Goal: Information Seeking & Learning: Compare options

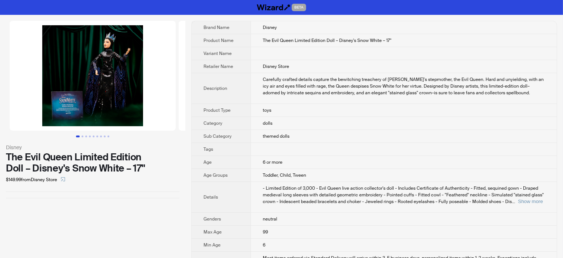
scroll to position [0, 52]
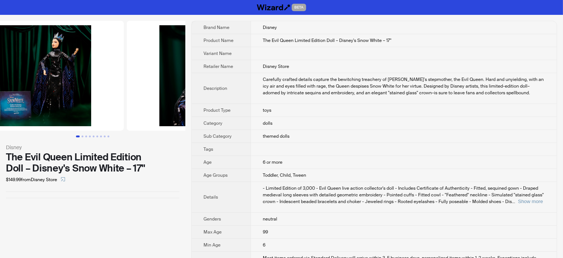
drag, startPoint x: 88, startPoint y: 75, endPoint x: 46, endPoint y: 73, distance: 42.3
click at [47, 73] on img at bounding box center [41, 76] width 166 height 110
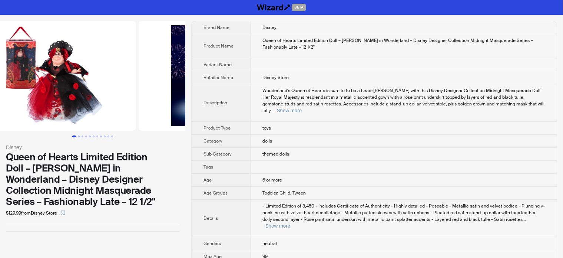
drag, startPoint x: 122, startPoint y: 76, endPoint x: 58, endPoint y: 88, distance: 64.6
click at [58, 88] on img at bounding box center [53, 76] width 166 height 110
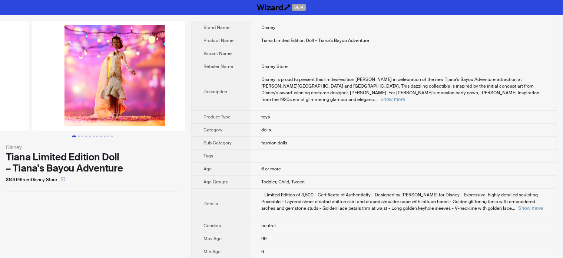
drag, startPoint x: 136, startPoint y: 106, endPoint x: 33, endPoint y: 106, distance: 103.1
click at [34, 105] on ul at bounding box center [92, 76] width 185 height 110
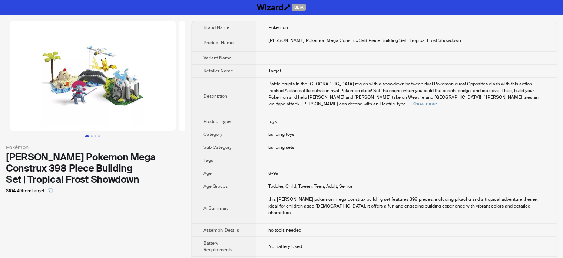
click at [112, 68] on img at bounding box center [93, 76] width 166 height 110
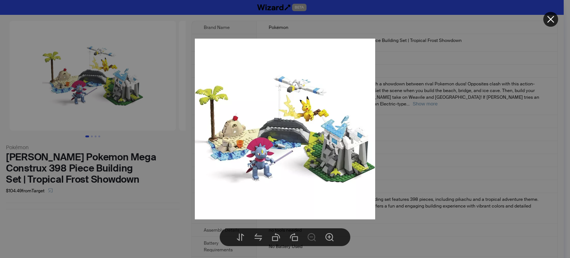
click at [172, 181] on div at bounding box center [285, 129] width 570 height 258
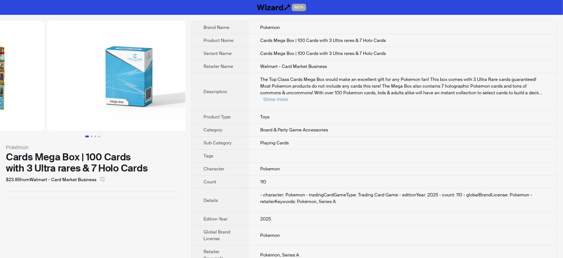
drag, startPoint x: 128, startPoint y: 89, endPoint x: 40, endPoint y: 97, distance: 88.3
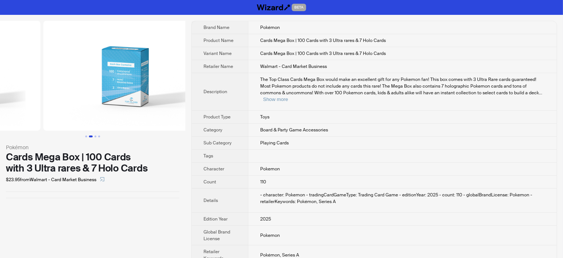
drag, startPoint x: 80, startPoint y: 82, endPoint x: 35, endPoint y: 103, distance: 49.9
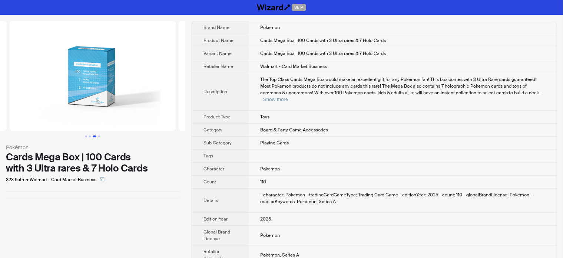
drag, startPoint x: 27, startPoint y: 80, endPoint x: 63, endPoint y: 73, distance: 36.2
click at [27, 80] on img at bounding box center [93, 76] width 166 height 110
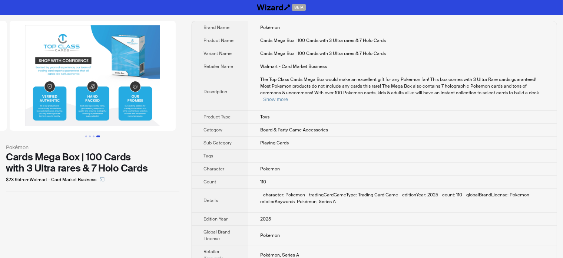
drag, startPoint x: 66, startPoint y: 72, endPoint x: 72, endPoint y: 84, distance: 13.3
click at [27, 71] on img at bounding box center [93, 76] width 166 height 110
drag, startPoint x: 128, startPoint y: 80, endPoint x: 39, endPoint y: 79, distance: 88.3
click at [40, 78] on img at bounding box center [93, 76] width 166 height 110
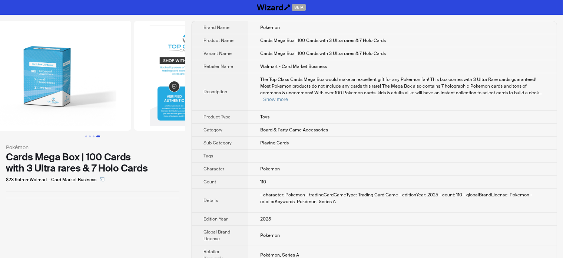
drag, startPoint x: 88, startPoint y: 90, endPoint x: 169, endPoint y: 90, distance: 81.6
click at [169, 90] on img at bounding box center [217, 76] width 166 height 110
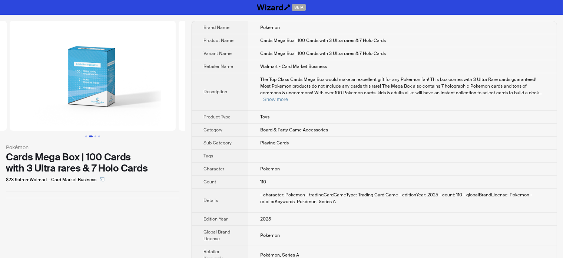
drag, startPoint x: 133, startPoint y: 87, endPoint x: 131, endPoint y: 79, distance: 7.9
click at [160, 80] on img at bounding box center [93, 76] width 166 height 110
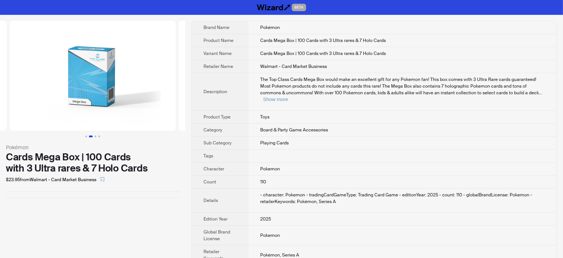
scroll to position [0, 169]
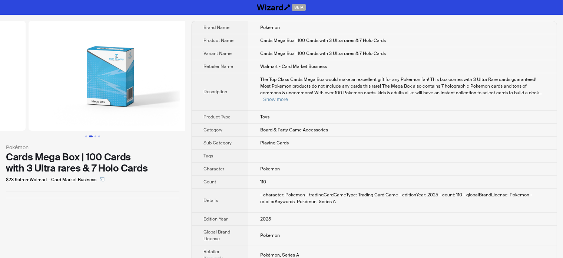
drag, startPoint x: 122, startPoint y: 80, endPoint x: 142, endPoint y: 80, distance: 20.0
click at [146, 80] on img at bounding box center [111, 76] width 166 height 110
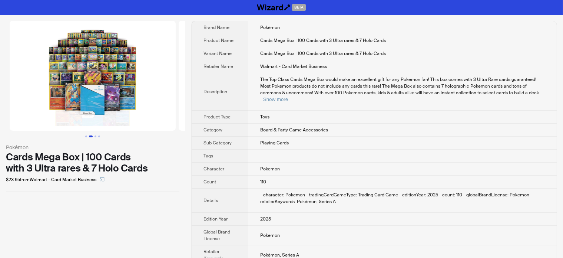
drag, startPoint x: 108, startPoint y: 86, endPoint x: 183, endPoint y: 79, distance: 74.9
click at [232, 83] on div "Pokémon Cards Mega Box | 100 Cards with 3 Ultra rares & 7 Holo Cards $23.95 fro…" at bounding box center [281, 152] width 563 height 275
click at [90, 68] on img at bounding box center [93, 76] width 166 height 110
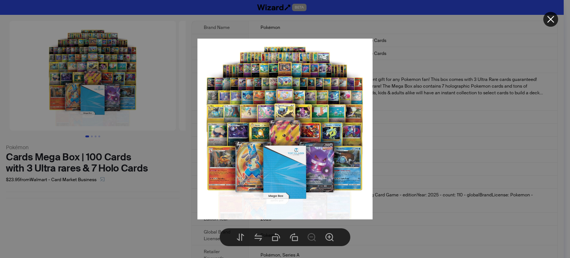
drag, startPoint x: 108, startPoint y: 169, endPoint x: 113, endPoint y: 166, distance: 5.8
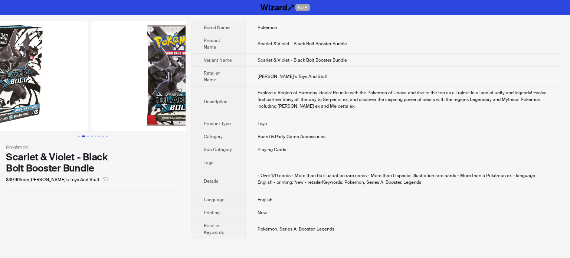
drag, startPoint x: 109, startPoint y: 67, endPoint x: 23, endPoint y: 86, distance: 88.8
click at [24, 86] on ul at bounding box center [92, 76] width 185 height 110
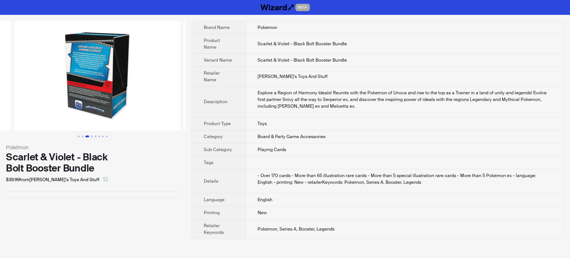
drag, startPoint x: 112, startPoint y: 89, endPoint x: 0, endPoint y: 108, distance: 113.3
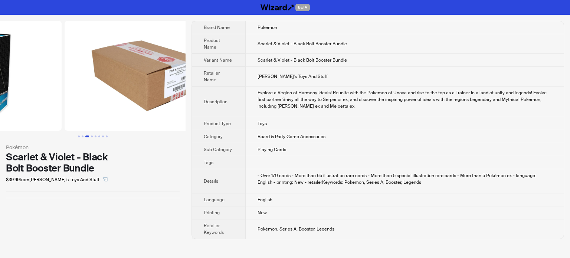
drag, startPoint x: 78, startPoint y: 99, endPoint x: 11, endPoint y: 105, distance: 67.0
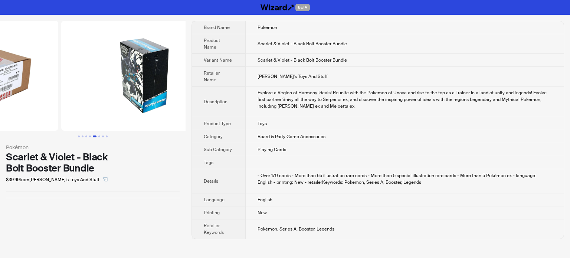
click at [43, 108] on ul at bounding box center [92, 76] width 185 height 110
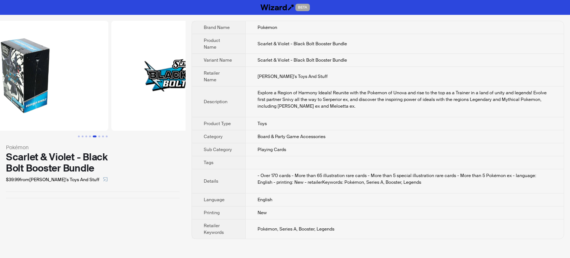
drag, startPoint x: 137, startPoint y: 105, endPoint x: 33, endPoint y: 111, distance: 104.8
click at [24, 112] on ul at bounding box center [92, 76] width 185 height 110
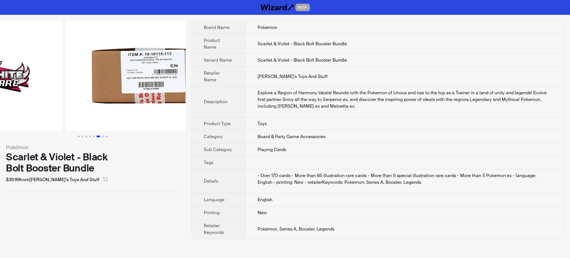
drag, startPoint x: 112, startPoint y: 72, endPoint x: 16, endPoint y: 85, distance: 96.9
click at [16, 85] on ul at bounding box center [92, 76] width 185 height 110
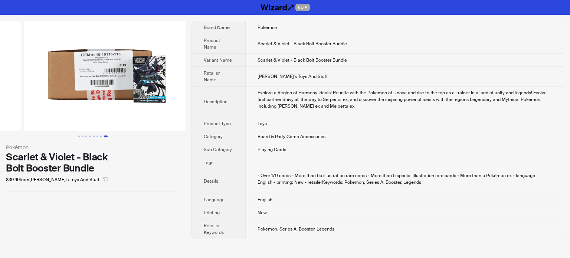
drag, startPoint x: 128, startPoint y: 86, endPoint x: 58, endPoint y: 88, distance: 69.7
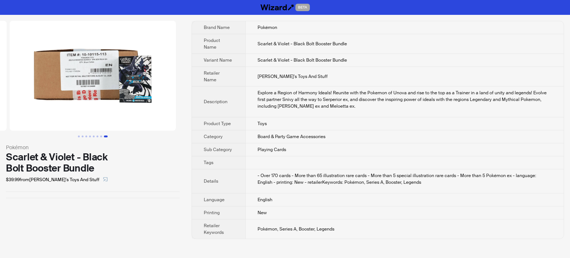
drag, startPoint x: 137, startPoint y: 88, endPoint x: 15, endPoint y: 93, distance: 122.5
click at [14, 92] on img at bounding box center [93, 76] width 166 height 110
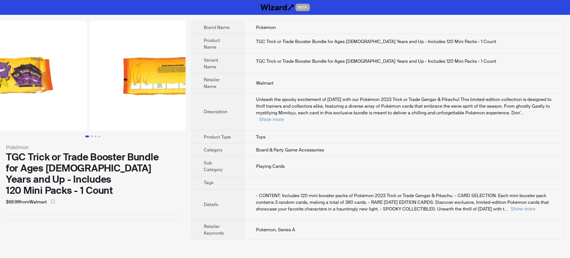
drag, startPoint x: 117, startPoint y: 78, endPoint x: 8, endPoint y: 76, distance: 109.4
click at [0, 75] on img at bounding box center [4, 76] width 166 height 110
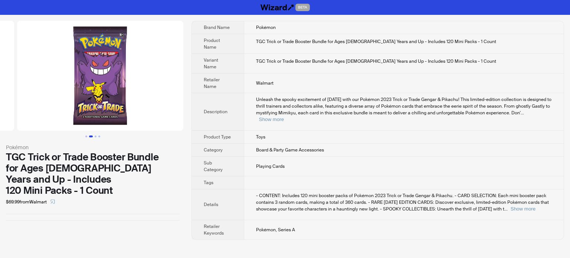
drag, startPoint x: 113, startPoint y: 75, endPoint x: 2, endPoint y: 79, distance: 110.9
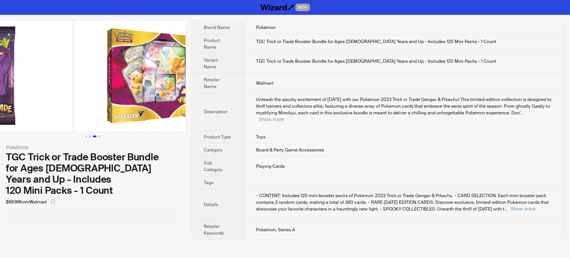
drag, startPoint x: 111, startPoint y: 76, endPoint x: 14, endPoint y: 99, distance: 99.5
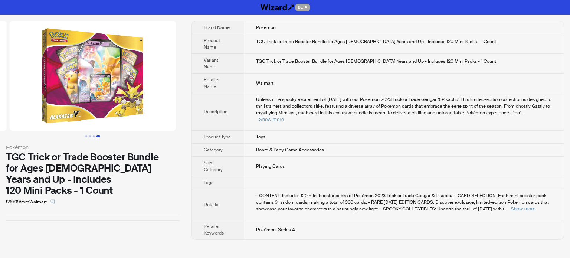
drag, startPoint x: 99, startPoint y: 98, endPoint x: 26, endPoint y: 106, distance: 74.0
click at [24, 105] on img at bounding box center [93, 76] width 166 height 110
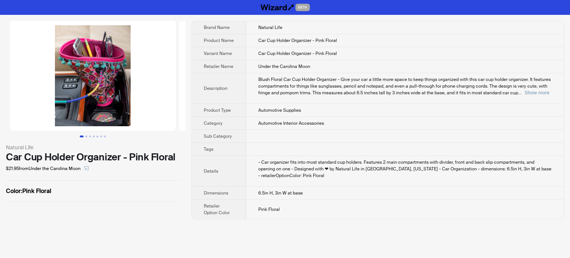
click at [115, 152] on div "Car Cup Holder Organizer - Pink Floral" at bounding box center [93, 156] width 174 height 11
click at [114, 152] on div "Car Cup Holder Organizer - Pink Floral" at bounding box center [93, 156] width 174 height 11
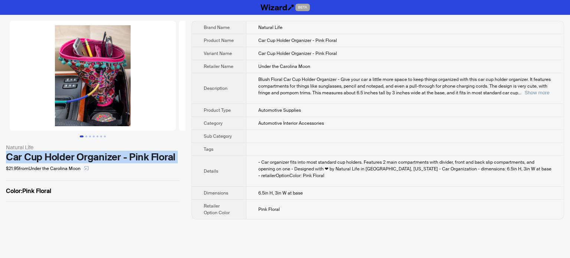
click at [114, 152] on div "Car Cup Holder Organizer - Pink Floral" at bounding box center [93, 156] width 174 height 11
copy div "Car Cup Holder Organizer - Pink Floral"
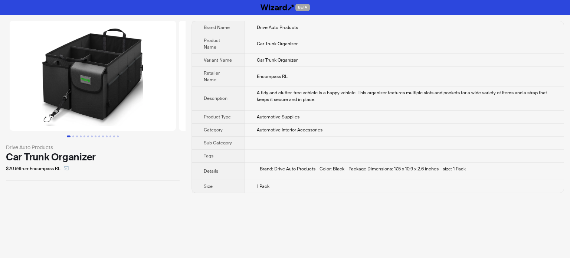
click at [82, 155] on div "Car Trunk Organizer" at bounding box center [93, 156] width 174 height 11
copy div "Car Trunk Organizer"
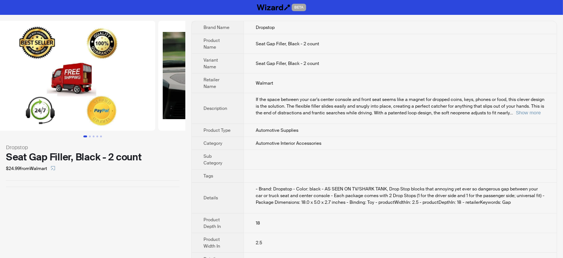
drag, startPoint x: 125, startPoint y: 101, endPoint x: 0, endPoint y: 95, distance: 125.1
click at [0, 95] on ul at bounding box center [92, 76] width 185 height 110
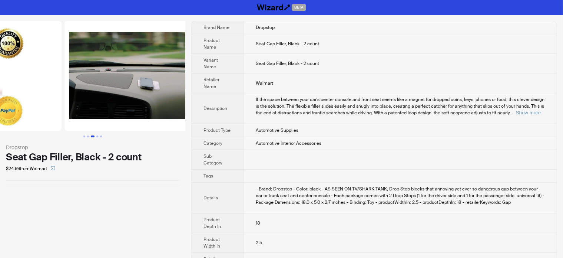
drag, startPoint x: 132, startPoint y: 80, endPoint x: 36, endPoint y: 76, distance: 96.1
click at [36, 76] on ul at bounding box center [92, 76] width 185 height 110
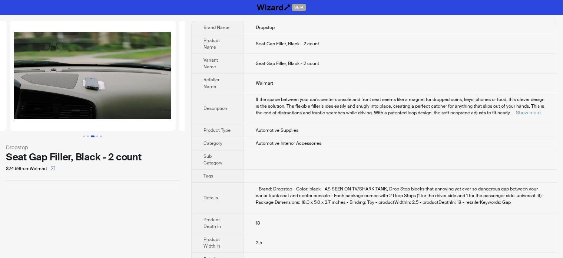
drag, startPoint x: 151, startPoint y: 79, endPoint x: 13, endPoint y: 85, distance: 137.7
click at [14, 84] on ul at bounding box center [92, 76] width 185 height 110
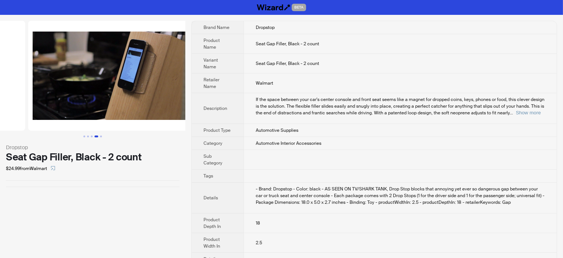
drag, startPoint x: 148, startPoint y: 93, endPoint x: 43, endPoint y: 90, distance: 105.0
click at [43, 90] on ul at bounding box center [92, 76] width 185 height 110
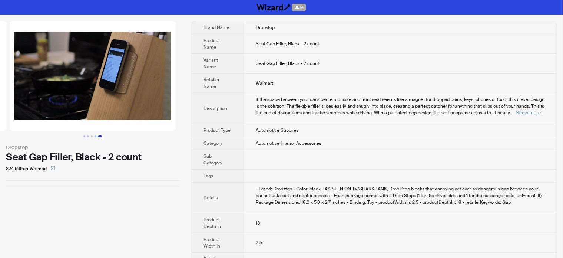
click at [94, 154] on div "Seat Gap Filler, Black - 2 count" at bounding box center [93, 156] width 174 height 11
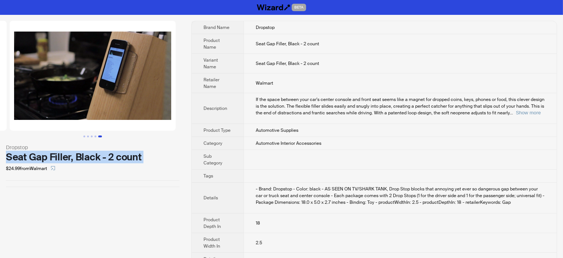
click at [95, 154] on div "Seat Gap Filler, Black - 2 count" at bounding box center [93, 156] width 174 height 11
copy div "Seat Gap Filler, Black - 2 count"
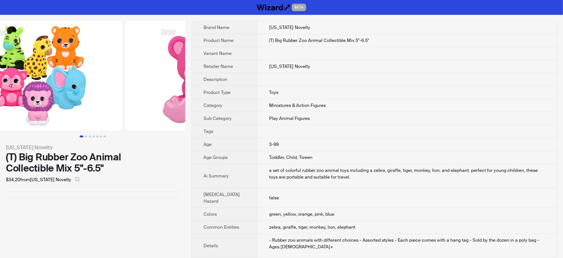
drag, startPoint x: 132, startPoint y: 87, endPoint x: 54, endPoint y: 92, distance: 78.4
click at [54, 92] on img at bounding box center [39, 76] width 166 height 110
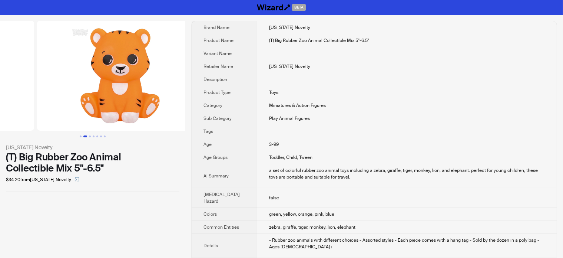
drag, startPoint x: 147, startPoint y: 88, endPoint x: 37, endPoint y: 106, distance: 111.6
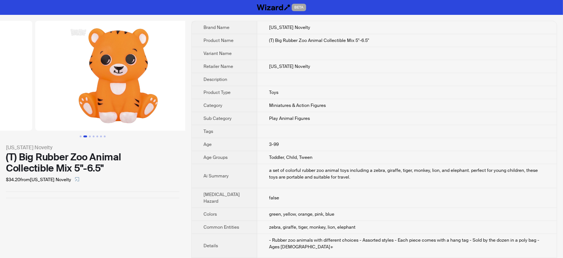
click at [37, 106] on ul at bounding box center [92, 76] width 185 height 110
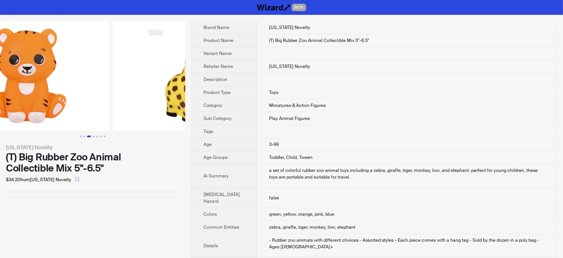
drag, startPoint x: 142, startPoint y: 93, endPoint x: 70, endPoint y: 100, distance: 73.0
click at [70, 100] on ul at bounding box center [92, 76] width 185 height 110
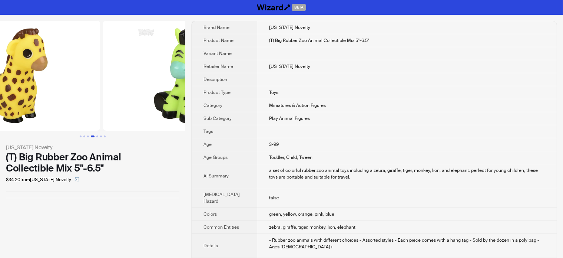
drag, startPoint x: 129, startPoint y: 93, endPoint x: 68, endPoint y: 96, distance: 61.3
click at [64, 95] on ul at bounding box center [92, 76] width 185 height 110
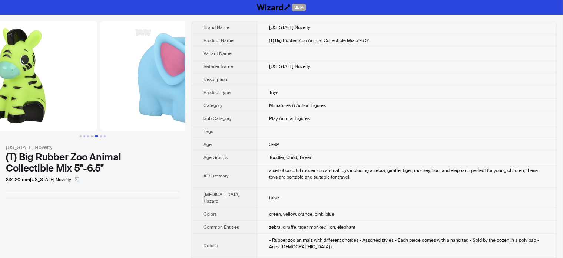
drag, startPoint x: 130, startPoint y: 93, endPoint x: 65, endPoint y: 91, distance: 64.5
click at [66, 90] on img at bounding box center [14, 76] width 166 height 110
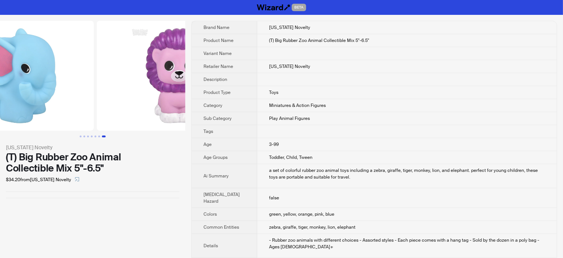
drag, startPoint x: 119, startPoint y: 92, endPoint x: 61, endPoint y: 97, distance: 58.4
click at [49, 97] on img at bounding box center [11, 76] width 166 height 110
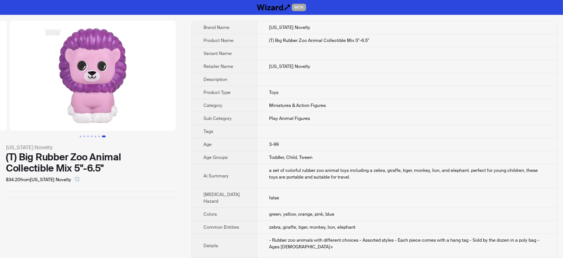
drag, startPoint x: 128, startPoint y: 96, endPoint x: 60, endPoint y: 98, distance: 67.9
click at [61, 98] on img at bounding box center [93, 76] width 166 height 110
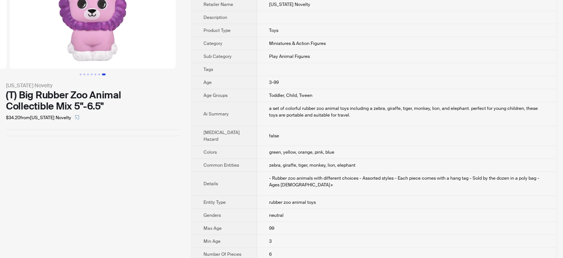
scroll to position [37, 0]
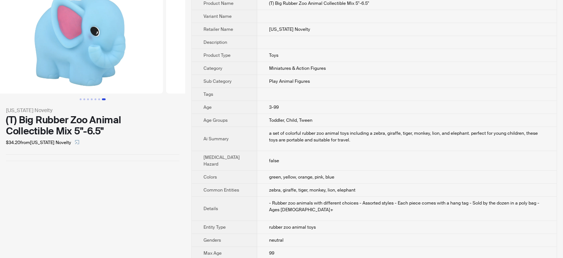
drag, startPoint x: 94, startPoint y: 61, endPoint x: 193, endPoint y: 62, distance: 99.0
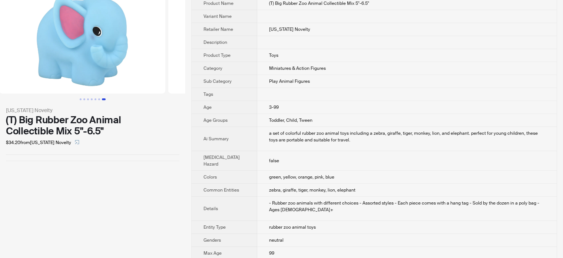
click at [208, 62] on div "Rhode Island Novelty (T) Big Rubber Zoo Animal Collectible Mix 5"-6.5" $34.20 f…" at bounding box center [281, 202] width 563 height 449
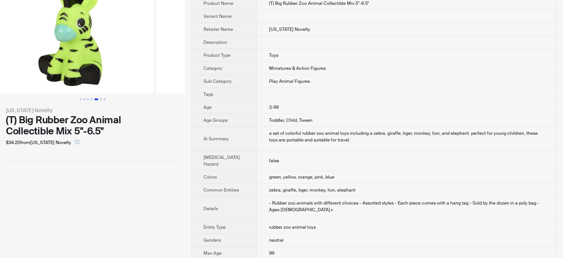
drag, startPoint x: 58, startPoint y: 62, endPoint x: 158, endPoint y: 70, distance: 100.0
click at [158, 70] on ul at bounding box center [92, 39] width 185 height 110
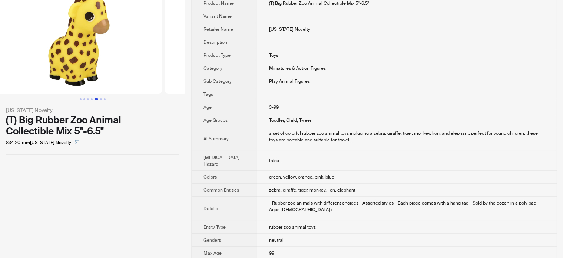
drag, startPoint x: 139, startPoint y: 77, endPoint x: 175, endPoint y: 79, distance: 35.3
click at [175, 79] on img at bounding box center [248, 39] width 166 height 110
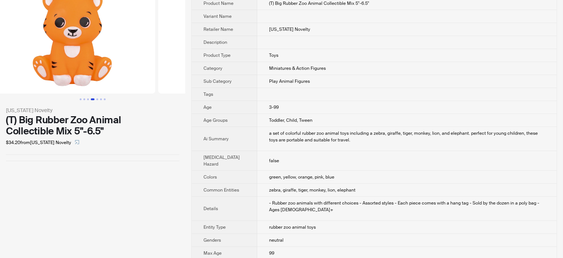
drag, startPoint x: 93, startPoint y: 79, endPoint x: 186, endPoint y: 80, distance: 93.1
click at [186, 80] on div "Rhode Island Novelty (T) Big Rubber Zoo Animal Collectible Mix 5"-6.5" $34.20 f…" at bounding box center [281, 202] width 563 height 449
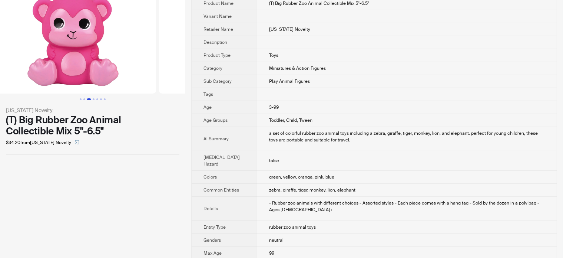
drag, startPoint x: 81, startPoint y: 74, endPoint x: 181, endPoint y: 88, distance: 101.0
click at [181, 88] on img at bounding box center [242, 39] width 166 height 110
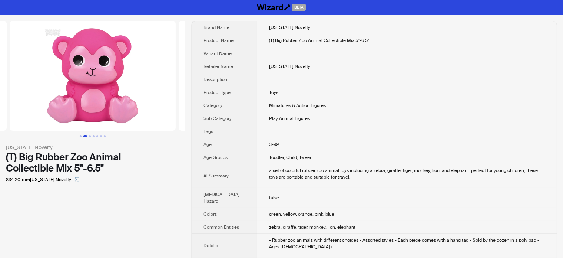
scroll to position [0, 95]
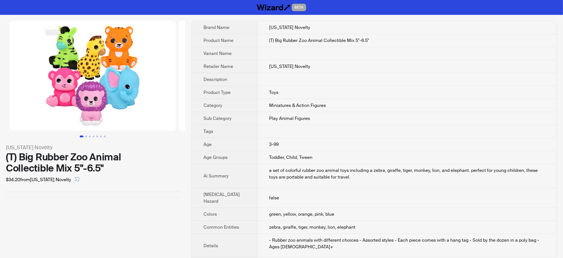
drag, startPoint x: 93, startPoint y: 93, endPoint x: 232, endPoint y: 60, distance: 143.1
click at [211, 95] on div "Rhode Island Novelty (T) Big Rubber Zoo Animal Collectible Mix 5"-6.5" $34.20 f…" at bounding box center [281, 239] width 563 height 449
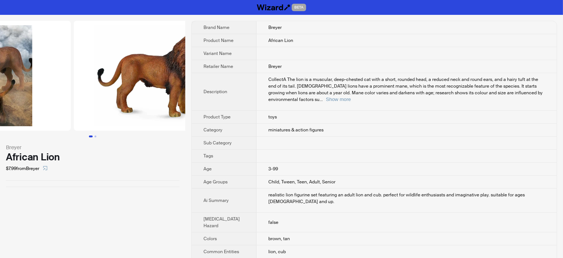
drag, startPoint x: 136, startPoint y: 81, endPoint x: 66, endPoint y: 92, distance: 71.3
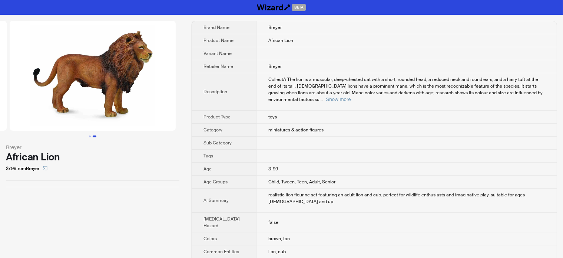
click at [66, 95] on img at bounding box center [93, 76] width 166 height 110
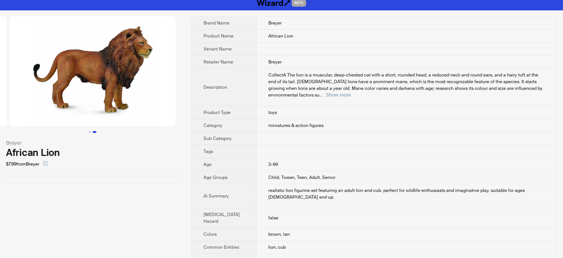
scroll to position [0, 0]
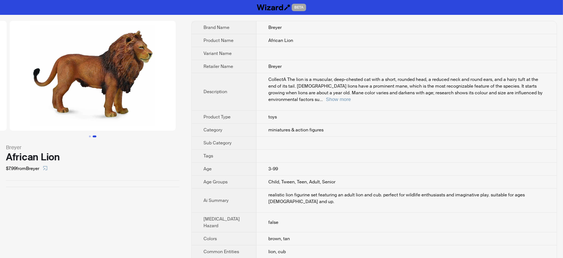
drag, startPoint x: 122, startPoint y: 100, endPoint x: 50, endPoint y: 101, distance: 71.9
click at [51, 103] on img at bounding box center [93, 76] width 166 height 110
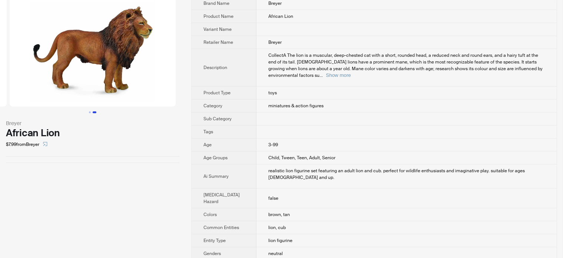
scroll to position [37, 0]
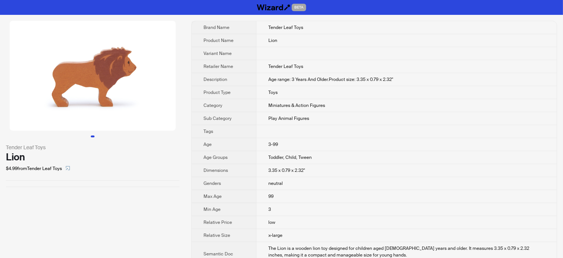
drag, startPoint x: 121, startPoint y: 67, endPoint x: 3, endPoint y: 71, distance: 118.3
click at [3, 71] on li at bounding box center [92, 76] width 185 height 110
drag, startPoint x: 86, startPoint y: 72, endPoint x: 203, endPoint y: 75, distance: 116.8
click at [201, 75] on div "Tender Leaf Toys Lion $4.99 from Tender Leaf Toys Brand Name Tender Leaf Toys P…" at bounding box center [281, 160] width 563 height 290
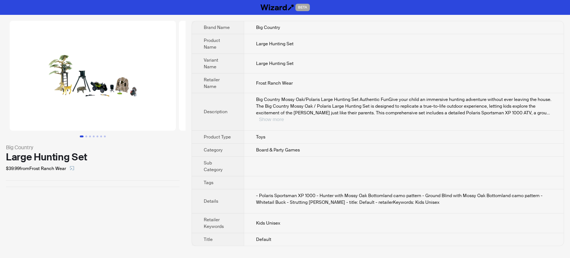
click at [284, 116] on button "Show more" at bounding box center [271, 119] width 25 height 6
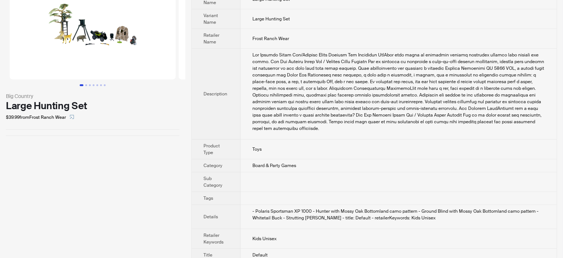
scroll to position [53, 0]
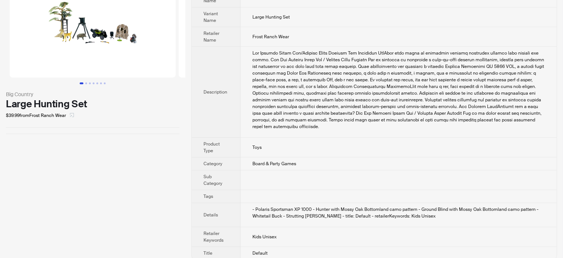
click at [72, 117] on span "button" at bounding box center [72, 115] width 4 height 6
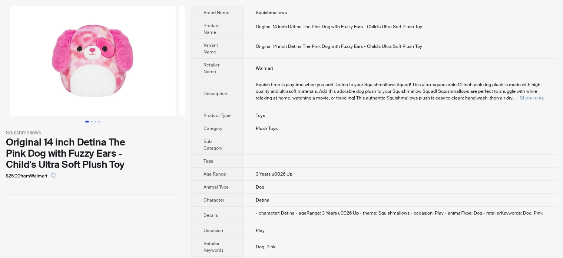
scroll to position [23, 0]
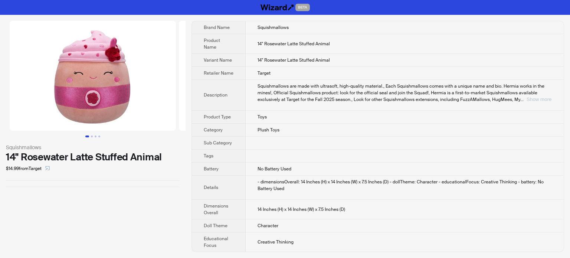
click at [538, 101] on button "Show more" at bounding box center [538, 99] width 25 height 6
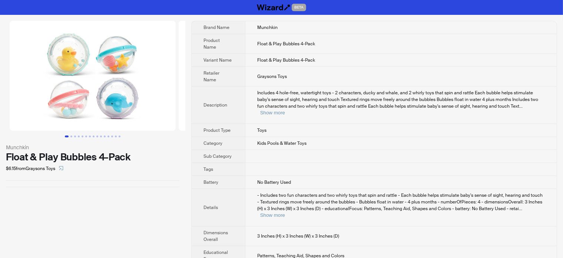
scroll to position [32, 0]
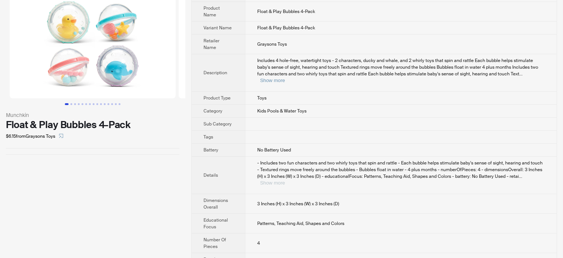
click at [285, 180] on button "Show more" at bounding box center [272, 183] width 25 height 6
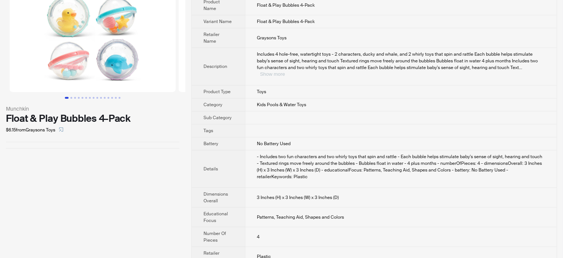
click at [285, 71] on button "Show more" at bounding box center [272, 74] width 25 height 6
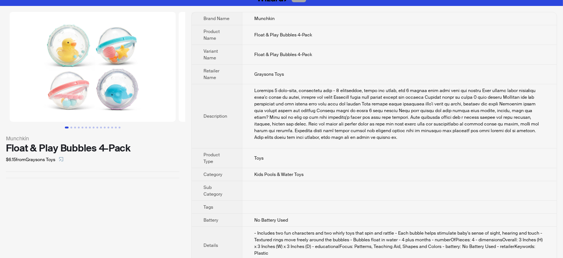
scroll to position [0, 0]
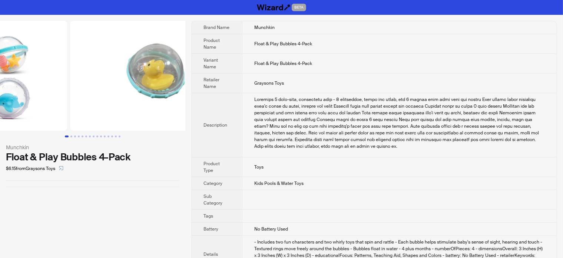
drag, startPoint x: 145, startPoint y: 99, endPoint x: 64, endPoint y: 113, distance: 82.7
click at [65, 113] on ul at bounding box center [92, 76] width 185 height 110
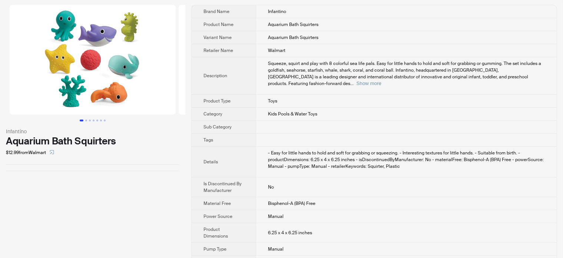
scroll to position [25, 0]
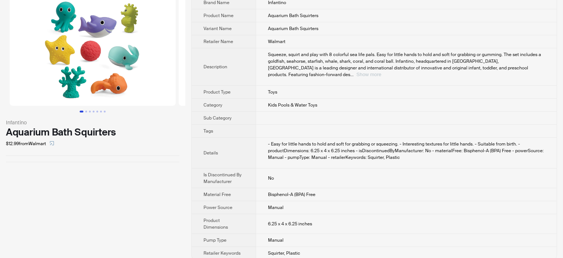
click at [382, 72] on button "Show more" at bounding box center [369, 75] width 25 height 6
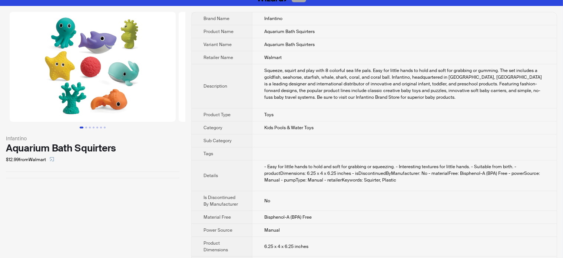
scroll to position [0, 0]
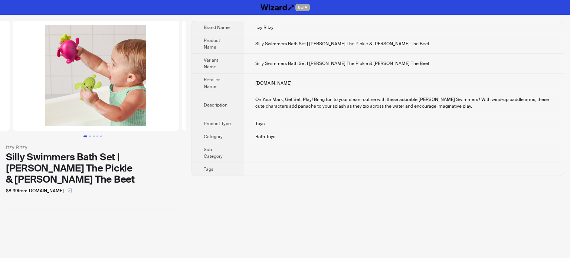
drag, startPoint x: 138, startPoint y: 88, endPoint x: 16, endPoint y: 91, distance: 121.7
click at [17, 91] on ul at bounding box center [92, 76] width 185 height 110
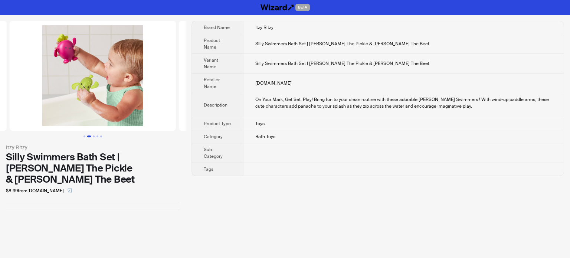
drag, startPoint x: 86, startPoint y: 88, endPoint x: 3, endPoint y: 98, distance: 83.9
click at [10, 98] on img at bounding box center [93, 76] width 166 height 110
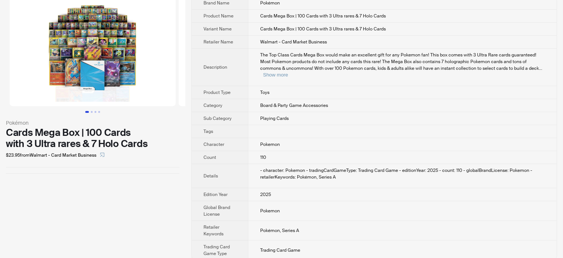
scroll to position [25, 0]
click at [288, 72] on button "Show more" at bounding box center [275, 75] width 25 height 6
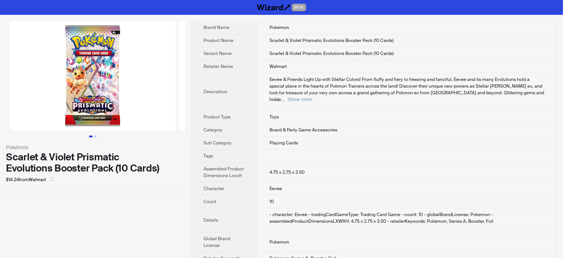
click at [54, 177] on icon "select" at bounding box center [52, 179] width 4 height 4
click at [313, 96] on button "Show more" at bounding box center [300, 99] width 25 height 6
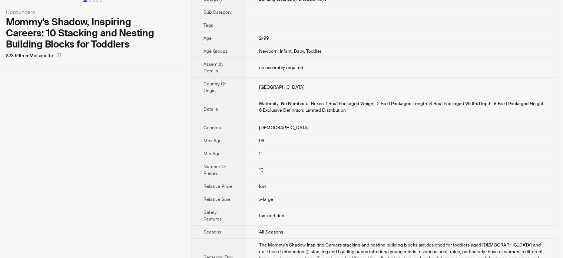
scroll to position [129, 0]
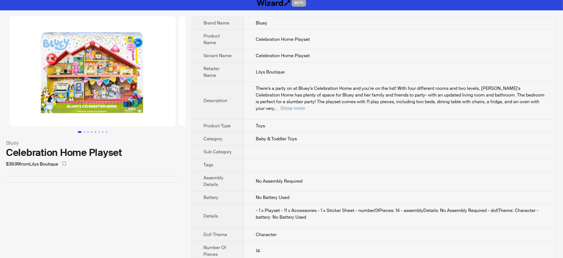
scroll to position [6, 0]
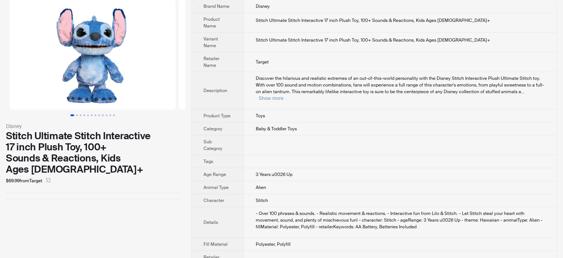
scroll to position [43, 0]
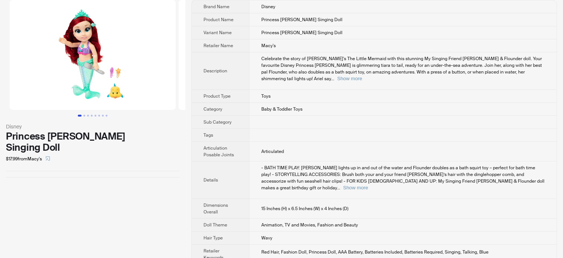
scroll to position [32, 0]
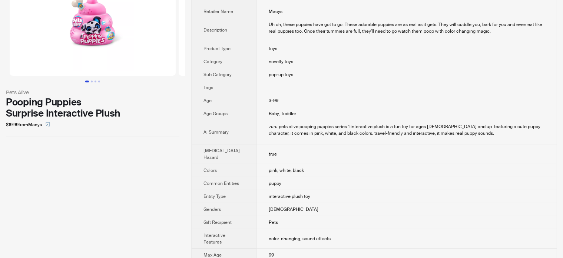
scroll to position [74, 0]
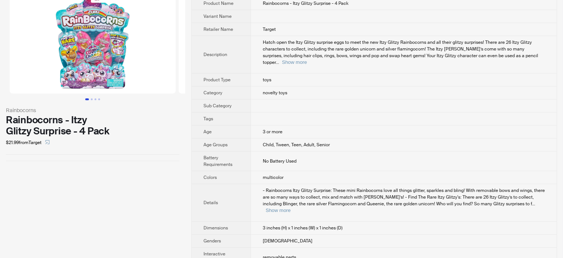
scroll to position [74, 0]
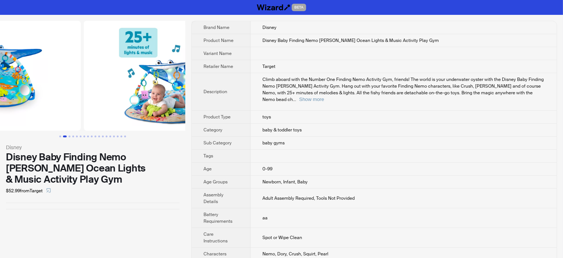
drag, startPoint x: 156, startPoint y: 96, endPoint x: 63, endPoint y: 113, distance: 94.3
click ul
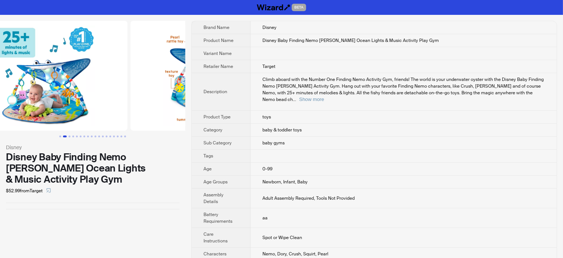
drag, startPoint x: 109, startPoint y: 98, endPoint x: 85, endPoint y: 114, distance: 28.7
click img
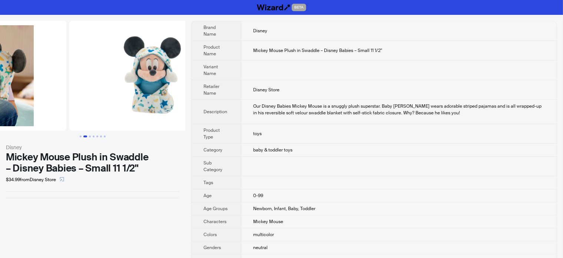
drag, startPoint x: 144, startPoint y: 101, endPoint x: 67, endPoint y: 117, distance: 78.0
click at [68, 117] on ul at bounding box center [92, 76] width 185 height 110
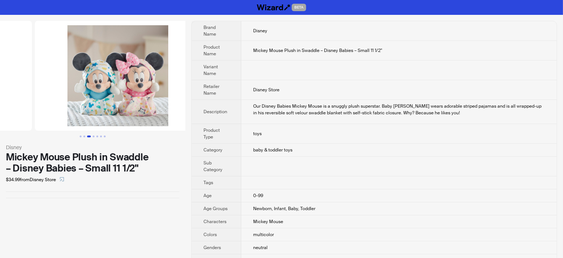
drag, startPoint x: 118, startPoint y: 103, endPoint x: 16, endPoint y: 127, distance: 104.0
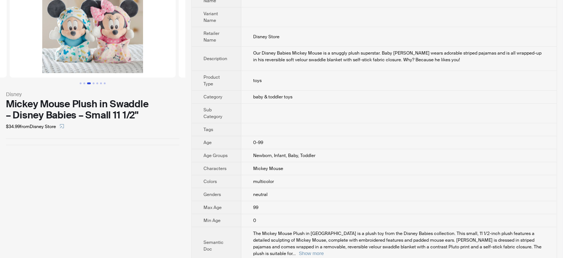
scroll to position [83, 0]
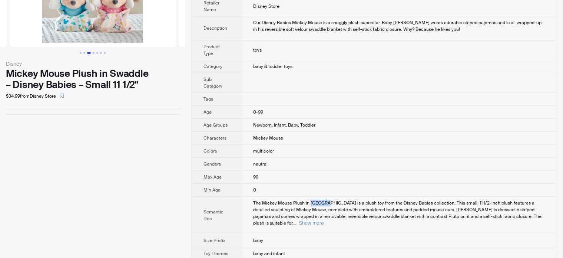
drag, startPoint x: 308, startPoint y: 200, endPoint x: 327, endPoint y: 200, distance: 18.5
click at [327, 200] on span "The Mickey Mouse Plush in Swaddle is a plush toy from the Disney Babies collect…" at bounding box center [397, 213] width 288 height 26
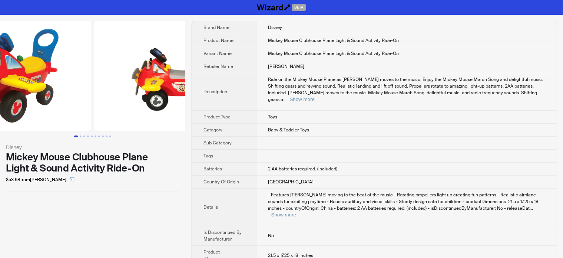
drag, startPoint x: 52, startPoint y: 120, endPoint x: 37, endPoint y: 120, distance: 14.5
click at [37, 120] on img at bounding box center [8, 76] width 166 height 110
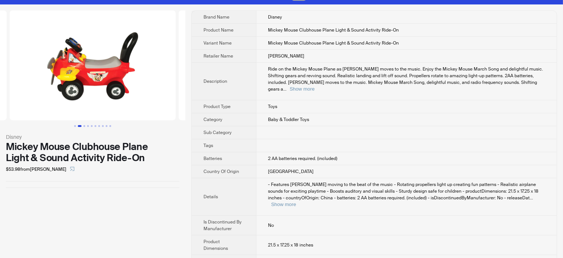
scroll to position [12, 0]
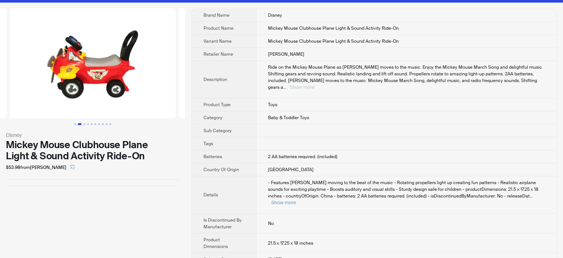
click at [315, 84] on button "Show more" at bounding box center [302, 87] width 25 height 6
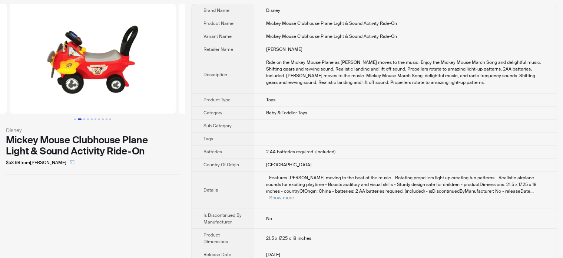
scroll to position [19, 0]
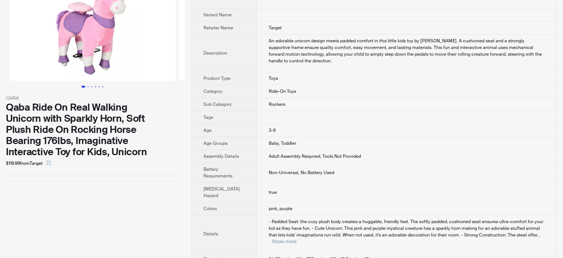
scroll to position [37, 0]
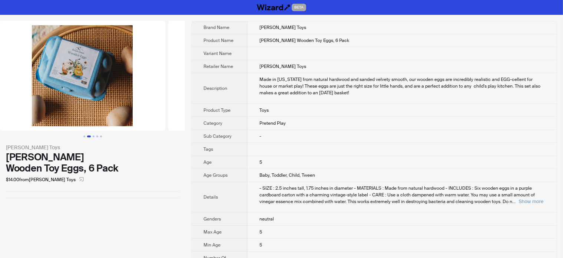
drag, startPoint x: 133, startPoint y: 99, endPoint x: 10, endPoint y: 123, distance: 125.8
click at [13, 122] on ul at bounding box center [92, 76] width 185 height 110
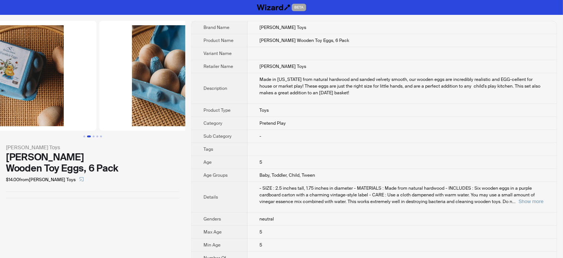
drag, startPoint x: 96, startPoint y: 102, endPoint x: 3, endPoint y: 117, distance: 94.2
click at [6, 117] on img at bounding box center [13, 76] width 166 height 110
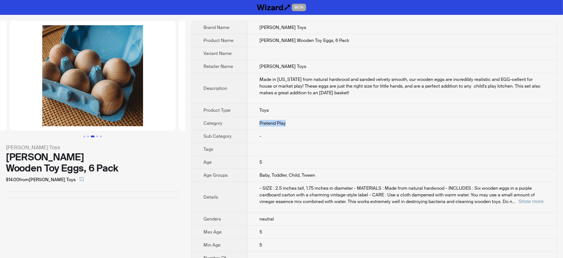
drag, startPoint x: 257, startPoint y: 121, endPoint x: 287, endPoint y: 122, distance: 30.1
click at [287, 122] on td "Pretend Play" at bounding box center [402, 123] width 309 height 13
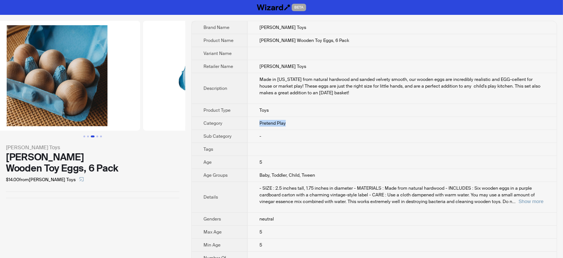
drag, startPoint x: 134, startPoint y: 93, endPoint x: 59, endPoint y: 100, distance: 75.6
click at [69, 100] on img at bounding box center [57, 76] width 166 height 110
drag, startPoint x: 105, startPoint y: 94, endPoint x: 204, endPoint y: 84, distance: 99.8
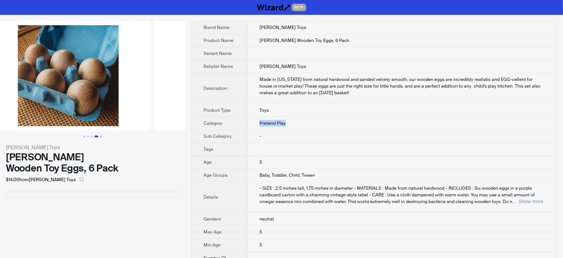
click at [202, 90] on div "Bella Luna Toys Bella Luna Wooden Toy Eggs, 6 Pack $14.00 from Bella Luna Toys …" at bounding box center [281, 211] width 563 height 393
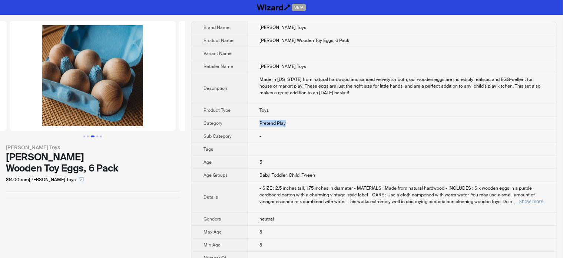
click at [207, 82] on div "Bella Luna Toys Bella Luna Wooden Toy Eggs, 6 Pack $14.00 from Bella Luna Toys …" at bounding box center [281, 211] width 563 height 393
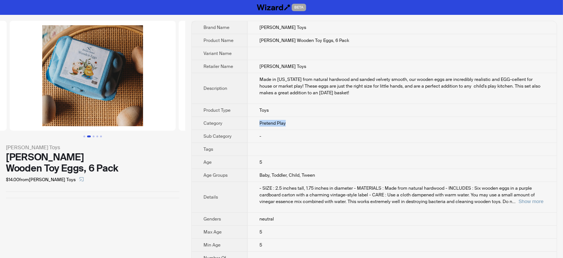
click at [116, 101] on img at bounding box center [93, 76] width 166 height 110
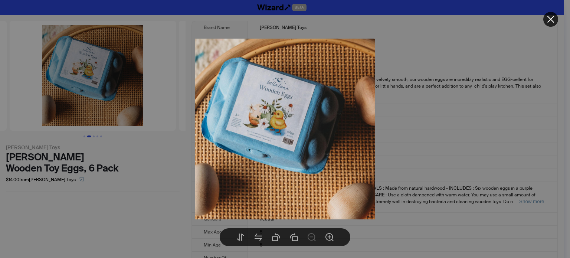
click at [113, 106] on div at bounding box center [285, 129] width 570 height 258
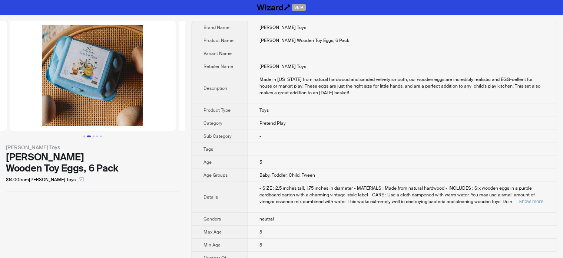
scroll to position [0, 93]
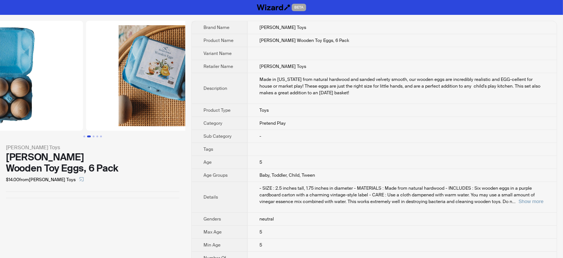
drag, startPoint x: 83, startPoint y: 98, endPoint x: 153, endPoint y: 100, distance: 69.8
click at [150, 100] on img at bounding box center [169, 76] width 166 height 110
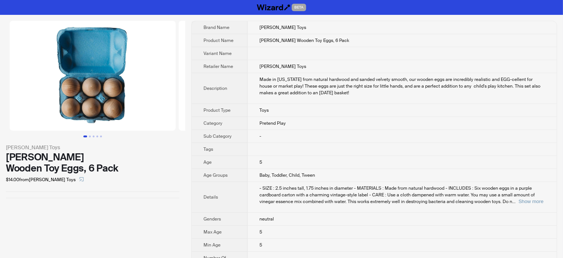
click at [109, 98] on img at bounding box center [93, 76] width 166 height 110
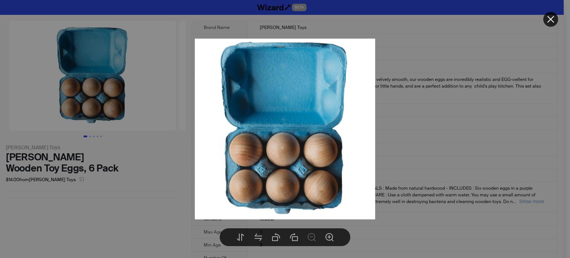
click at [125, 98] on div at bounding box center [285, 129] width 570 height 258
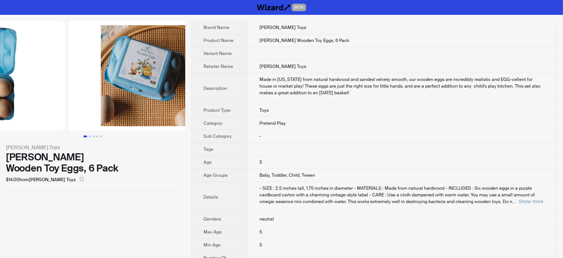
drag, startPoint x: 122, startPoint y: 99, endPoint x: 49, endPoint y: 98, distance: 72.7
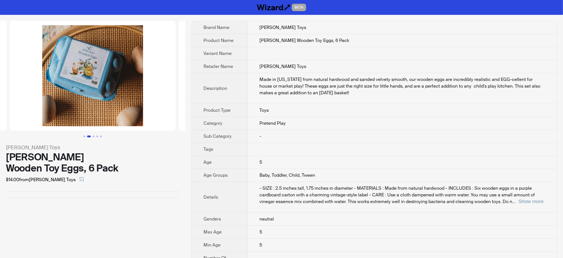
click at [89, 70] on img at bounding box center [93, 76] width 166 height 110
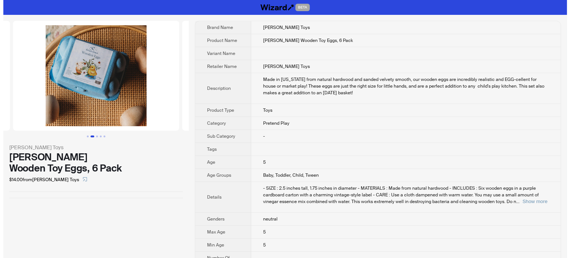
scroll to position [0, 169]
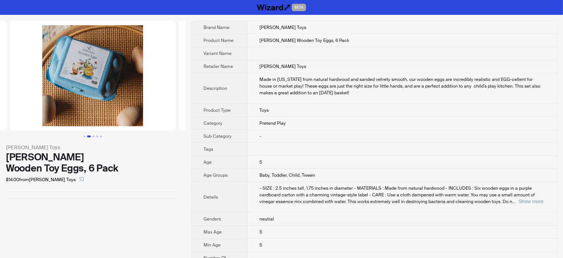
click at [109, 80] on img at bounding box center [93, 76] width 166 height 110
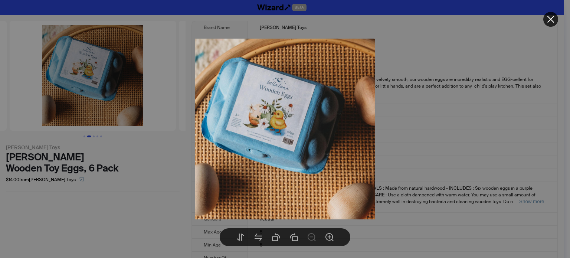
drag, startPoint x: 132, startPoint y: 172, endPoint x: 142, endPoint y: 171, distance: 10.4
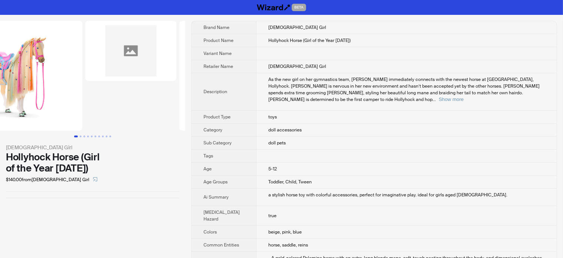
drag, startPoint x: 121, startPoint y: 68, endPoint x: 70, endPoint y: 69, distance: 51.2
click at [39, 91] on ul at bounding box center [92, 76] width 185 height 110
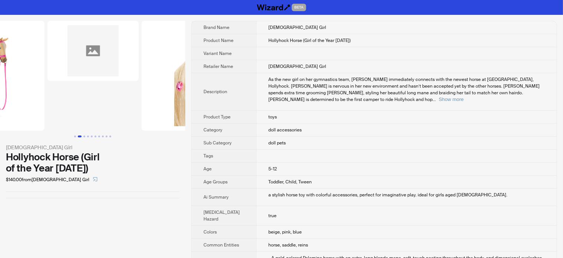
click at [76, 110] on li at bounding box center [93, 76] width 94 height 110
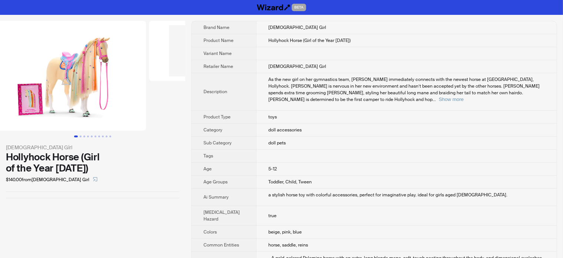
drag, startPoint x: 132, startPoint y: 105, endPoint x: 123, endPoint y: 100, distance: 10.1
click at [149, 99] on ul at bounding box center [92, 76] width 185 height 110
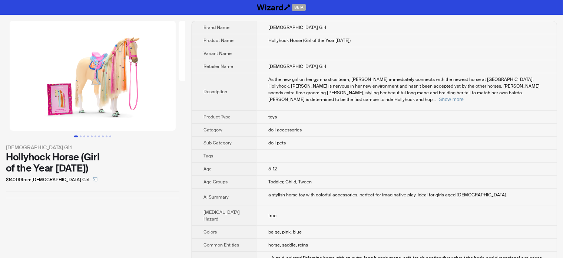
click at [142, 182] on div "[DEMOGRAPHIC_DATA] Girl Hollyhock Horse (Girl of the Year [DATE]) $140.00 from …" at bounding box center [92, 109] width 185 height 189
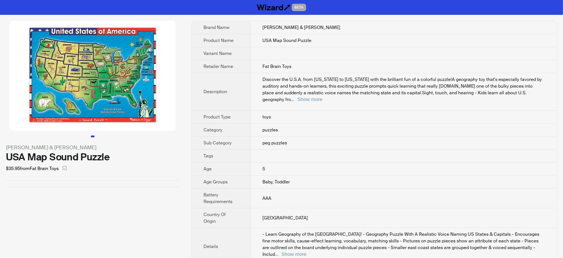
drag, startPoint x: 154, startPoint y: 92, endPoint x: 44, endPoint y: 100, distance: 110.0
click at [44, 100] on img at bounding box center [93, 76] width 166 height 110
drag, startPoint x: 56, startPoint y: 102, endPoint x: 69, endPoint y: 102, distance: 13.4
click at [60, 102] on img at bounding box center [93, 76] width 166 height 110
drag, startPoint x: 69, startPoint y: 102, endPoint x: 165, endPoint y: 96, distance: 95.9
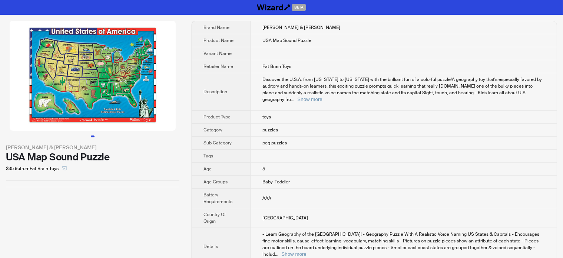
click at [175, 94] on img at bounding box center [93, 76] width 166 height 110
drag, startPoint x: 157, startPoint y: 98, endPoint x: 53, endPoint y: 111, distance: 104.7
click at [61, 109] on img at bounding box center [93, 76] width 166 height 110
drag, startPoint x: 135, startPoint y: 94, endPoint x: 56, endPoint y: 103, distance: 79.2
click at [58, 103] on img at bounding box center [93, 76] width 166 height 110
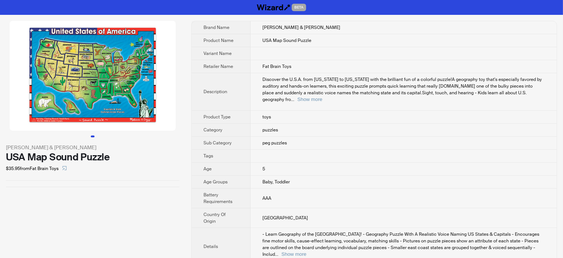
click at [83, 86] on img at bounding box center [93, 76] width 166 height 110
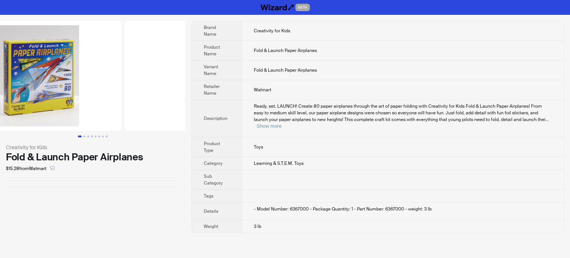
drag, startPoint x: 138, startPoint y: 103, endPoint x: 79, endPoint y: 105, distance: 59.0
click at [72, 105] on img at bounding box center [39, 76] width 166 height 110
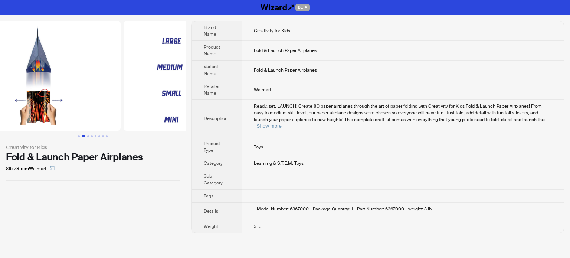
drag, startPoint x: 138, startPoint y: 104, endPoint x: 68, endPoint y: 101, distance: 70.1
click at [68, 101] on img at bounding box center [37, 76] width 166 height 110
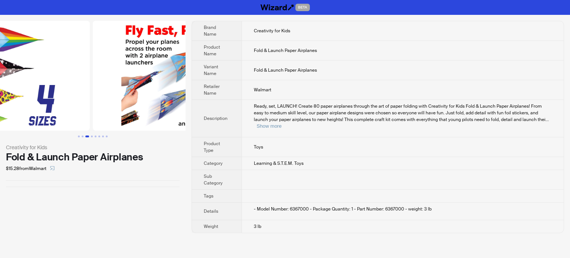
drag, startPoint x: 132, startPoint y: 101, endPoint x: 67, endPoint y: 103, distance: 65.3
click at [67, 103] on img at bounding box center [7, 76] width 166 height 110
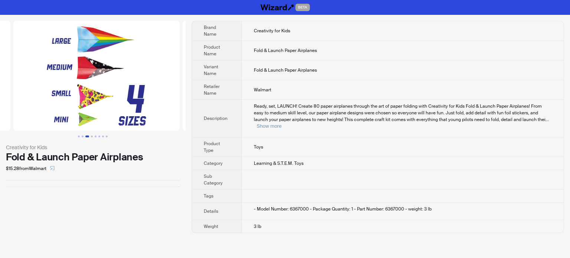
drag, startPoint x: 66, startPoint y: 96, endPoint x: 160, endPoint y: 105, distance: 94.2
click at [182, 105] on li at bounding box center [265, 76] width 169 height 110
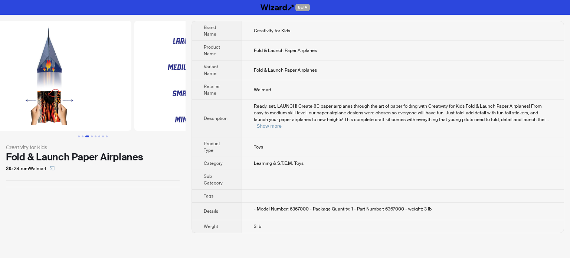
drag, startPoint x: 96, startPoint y: 96, endPoint x: 168, endPoint y: 96, distance: 71.6
click at [168, 96] on img at bounding box center [217, 76] width 166 height 110
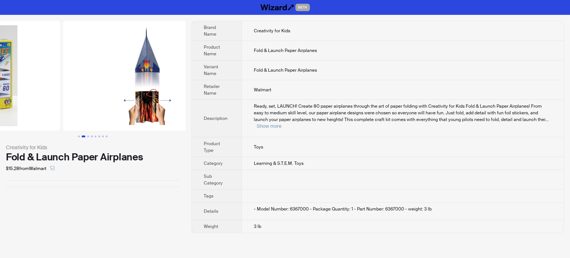
scroll to position [0, 60]
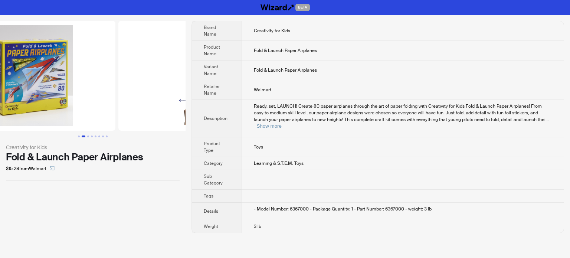
drag, startPoint x: 94, startPoint y: 99, endPoint x: 176, endPoint y: 105, distance: 81.8
click at [176, 105] on img at bounding box center [201, 76] width 166 height 110
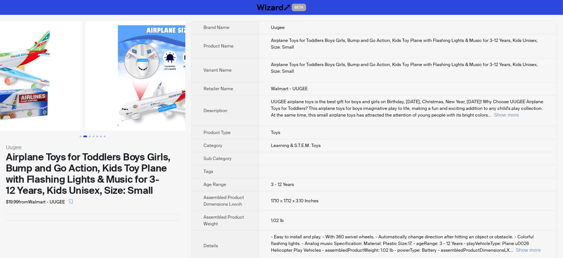
drag, startPoint x: 140, startPoint y: 91, endPoint x: 101, endPoint y: 96, distance: 39.3
click at [65, 103] on ul at bounding box center [92, 76] width 185 height 110
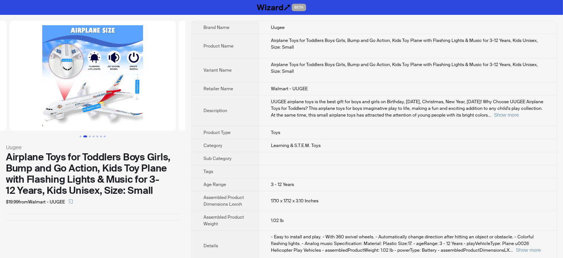
click at [24, 117] on ul at bounding box center [92, 76] width 185 height 110
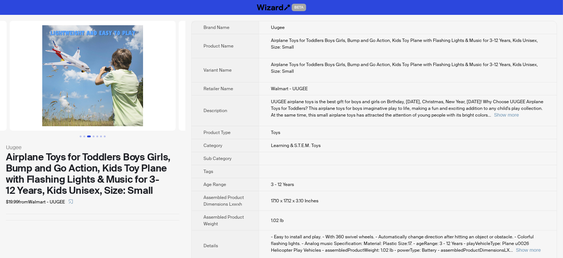
click at [82, 226] on div "Uugee Airplane Toys for Toddlers Boys Girls, Bump and Go Action, Kids Toy Plane…" at bounding box center [92, 160] width 185 height 291
drag, startPoint x: 138, startPoint y: 77, endPoint x: 37, endPoint y: 89, distance: 101.3
click at [40, 89] on ul at bounding box center [92, 76] width 185 height 110
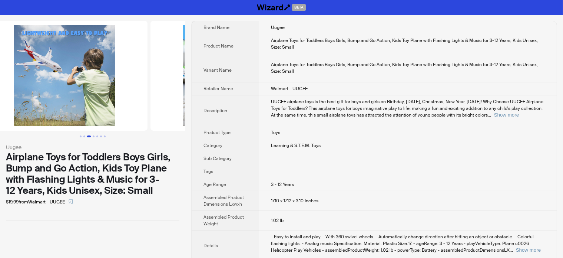
drag, startPoint x: 55, startPoint y: 92, endPoint x: 157, endPoint y: 99, distance: 102.6
click at [154, 100] on ul at bounding box center [92, 76] width 185 height 110
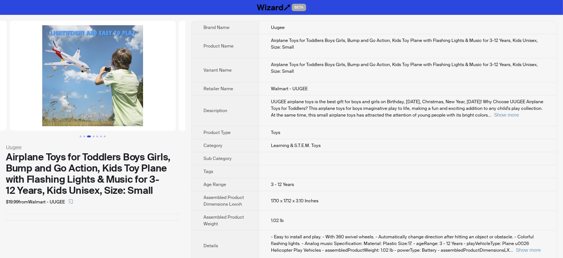
click at [185, 97] on ul at bounding box center [92, 76] width 185 height 110
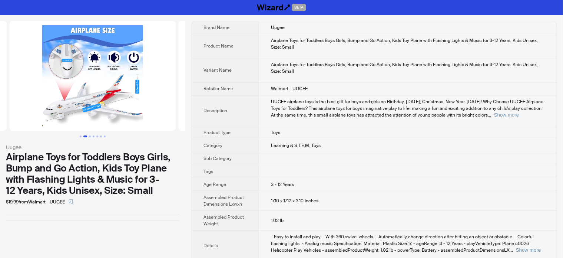
drag, startPoint x: 60, startPoint y: 96, endPoint x: 178, endPoint y: 99, distance: 118.0
click at [177, 99] on li at bounding box center [92, 76] width 169 height 110
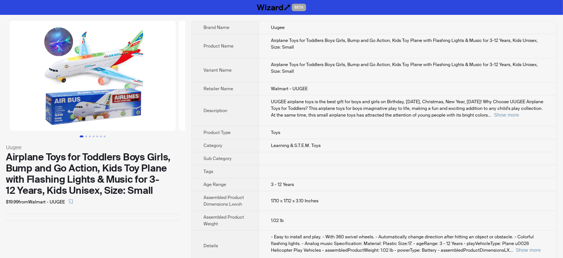
drag, startPoint x: 100, startPoint y: 98, endPoint x: 224, endPoint y: 99, distance: 124.2
click at [224, 99] on div "Uugee Airplane Toys for Toddlers Boys Girls, Bump and Go Action, Kids Toy Plane…" at bounding box center [281, 160] width 563 height 291
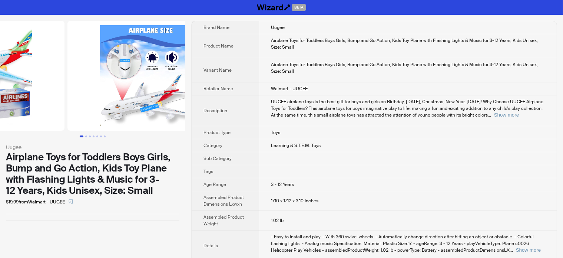
drag, startPoint x: 114, startPoint y: 100, endPoint x: 65, endPoint y: 100, distance: 48.6
click at [65, 100] on ul at bounding box center [92, 76] width 185 height 110
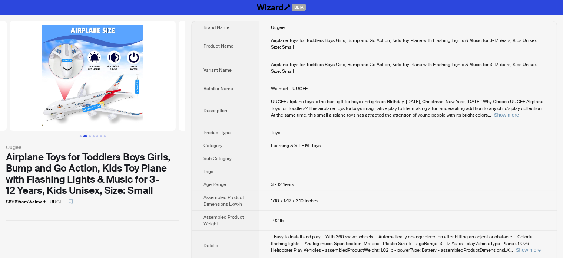
drag, startPoint x: 138, startPoint y: 91, endPoint x: 65, endPoint y: 105, distance: 74.7
click at [65, 105] on img at bounding box center [93, 76] width 166 height 110
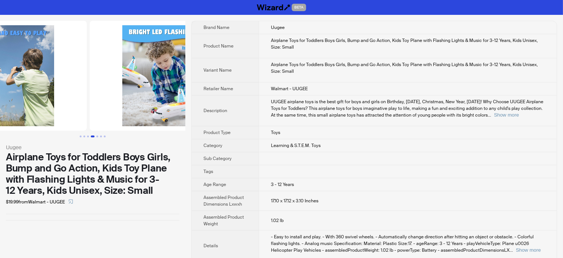
drag, startPoint x: 135, startPoint y: 96, endPoint x: 62, endPoint y: 100, distance: 73.2
click at [65, 100] on ul at bounding box center [92, 76] width 185 height 110
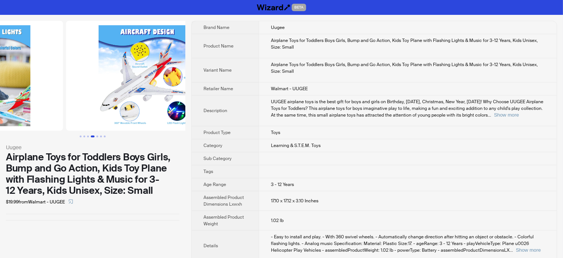
drag, startPoint x: 122, startPoint y: 94, endPoint x: 45, endPoint y: 94, distance: 77.1
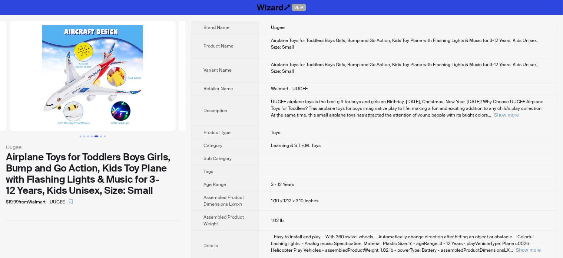
drag, startPoint x: 121, startPoint y: 93, endPoint x: 52, endPoint y: 93, distance: 68.2
click at [53, 93] on img at bounding box center [93, 76] width 166 height 110
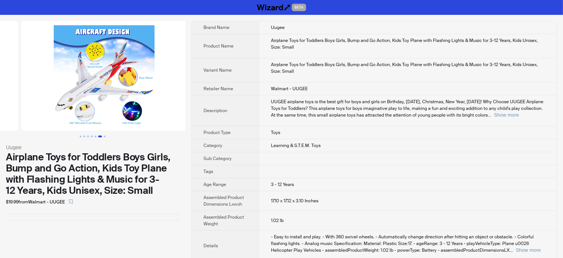
drag, startPoint x: 49, startPoint y: 93, endPoint x: 182, endPoint y: 101, distance: 133.7
click at [182, 101] on ul at bounding box center [92, 76] width 185 height 110
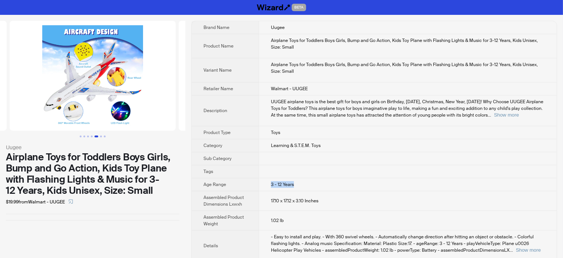
drag, startPoint x: 261, startPoint y: 182, endPoint x: 302, endPoint y: 187, distance: 41.5
click at [302, 187] on td "3 - 12 Years" at bounding box center [408, 184] width 298 height 13
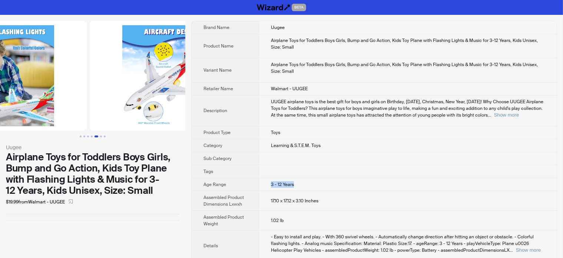
drag, startPoint x: 93, startPoint y: 89, endPoint x: 161, endPoint y: 93, distance: 67.6
click at [161, 93] on img at bounding box center [173, 76] width 166 height 110
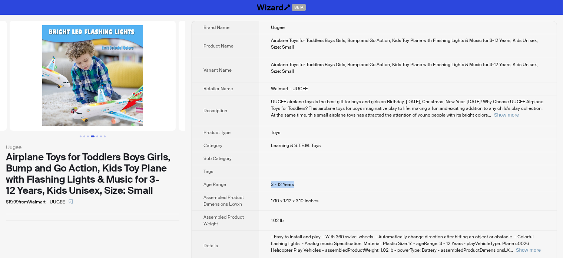
drag, startPoint x: 86, startPoint y: 93, endPoint x: 162, endPoint y: 109, distance: 77.2
click at [160, 109] on img at bounding box center [93, 76] width 166 height 110
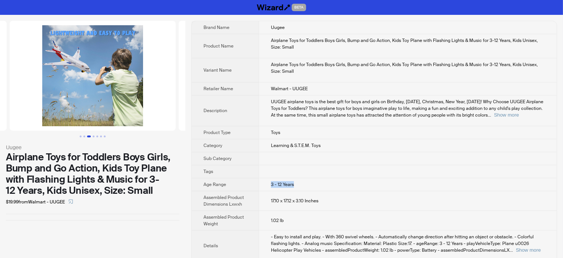
drag, startPoint x: 82, startPoint y: 98, endPoint x: 156, endPoint y: 105, distance: 73.8
click at [143, 105] on img at bounding box center [93, 76] width 166 height 110
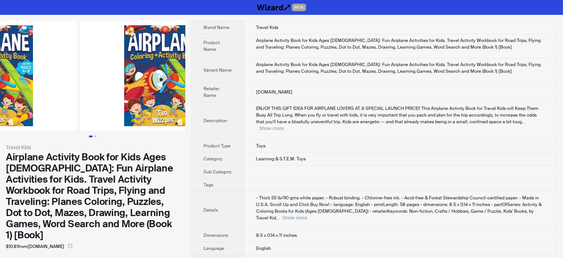
drag, startPoint x: 121, startPoint y: 97, endPoint x: 50, endPoint y: 101, distance: 70.9
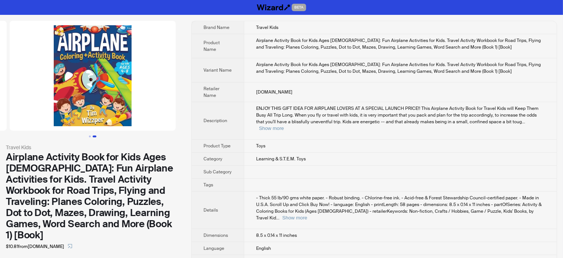
drag, startPoint x: 140, startPoint y: 94, endPoint x: 136, endPoint y: 81, distance: 13.4
click at [93, 101] on img at bounding box center [93, 76] width 166 height 110
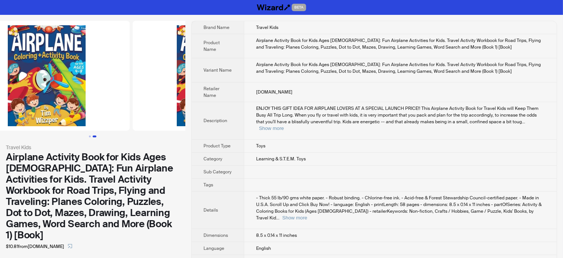
drag, startPoint x: 37, startPoint y: 81, endPoint x: 210, endPoint y: 83, distance: 172.8
click at [210, 83] on div "Travel Kids Airplane Activity Book for Kids Ages 4-8: Fun Airplane Activities f…" at bounding box center [281, 163] width 563 height 296
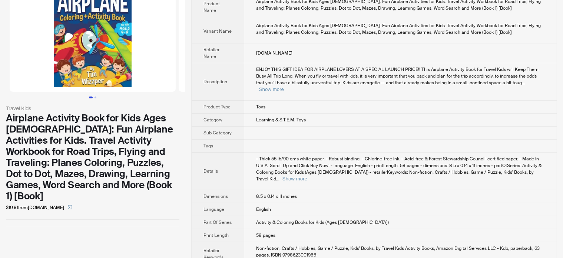
scroll to position [0, 62]
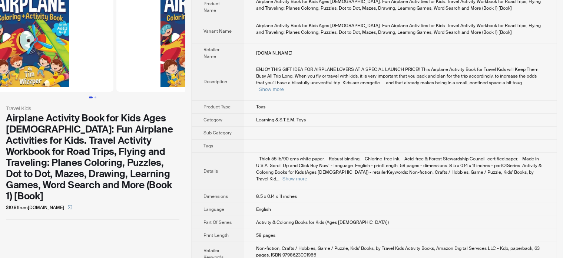
drag, startPoint x: 122, startPoint y: 64, endPoint x: 65, endPoint y: 70, distance: 57.1
click at [69, 69] on img at bounding box center [30, 37] width 166 height 110
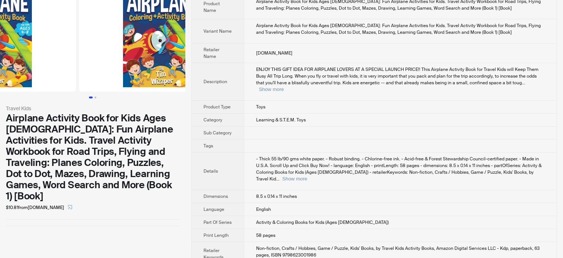
drag, startPoint x: 129, startPoint y: 68, endPoint x: 46, endPoint y: 89, distance: 85.3
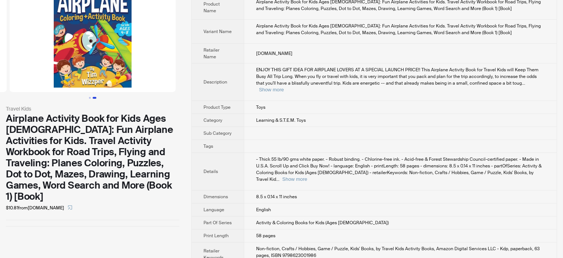
scroll to position [39, 0]
drag, startPoint x: 149, startPoint y: 75, endPoint x: 69, endPoint y: 73, distance: 80.5
click at [69, 73] on img at bounding box center [93, 37] width 166 height 110
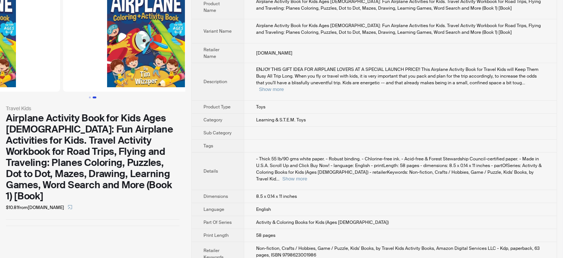
scroll to position [0, 70]
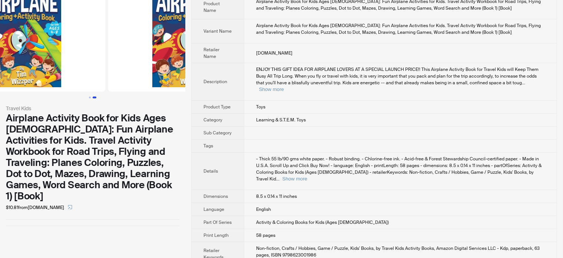
drag, startPoint x: 83, startPoint y: 72, endPoint x: 148, endPoint y: 83, distance: 66.5
click at [148, 83] on img at bounding box center [191, 37] width 166 height 110
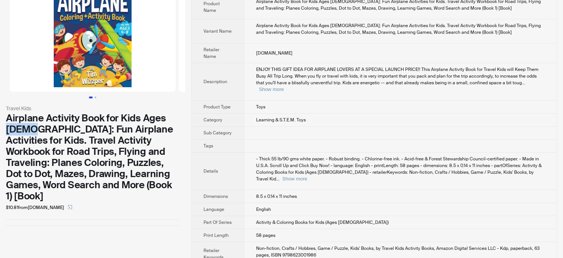
drag, startPoint x: 169, startPoint y: 117, endPoint x: 15, endPoint y: 133, distance: 154.3
click at [15, 133] on div "Airplane Activity Book for Kids Ages 4-8: Fun Airplane Activities for Kids. Tra…" at bounding box center [93, 156] width 174 height 89
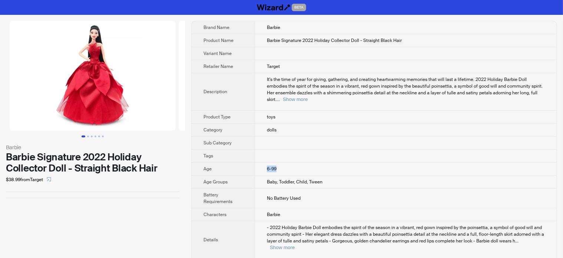
drag, startPoint x: 260, startPoint y: 160, endPoint x: 274, endPoint y: 163, distance: 14.3
click at [274, 163] on td "6-99" at bounding box center [406, 168] width 302 height 13
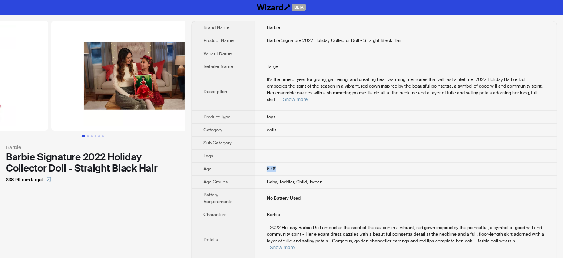
drag, startPoint x: 125, startPoint y: 108, endPoint x: 19, endPoint y: 130, distance: 107.5
click at [19, 130] on ul at bounding box center [92, 76] width 185 height 110
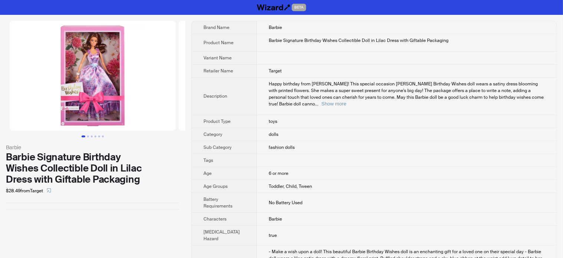
drag, startPoint x: 260, startPoint y: 164, endPoint x: 267, endPoint y: 164, distance: 6.3
click at [266, 167] on td "6 or more" at bounding box center [407, 173] width 300 height 13
drag, startPoint x: 278, startPoint y: 164, endPoint x: 277, endPoint y: 167, distance: 3.9
click at [288, 167] on td "6 or more" at bounding box center [407, 173] width 300 height 13
drag, startPoint x: 262, startPoint y: 166, endPoint x: 283, endPoint y: 168, distance: 21.6
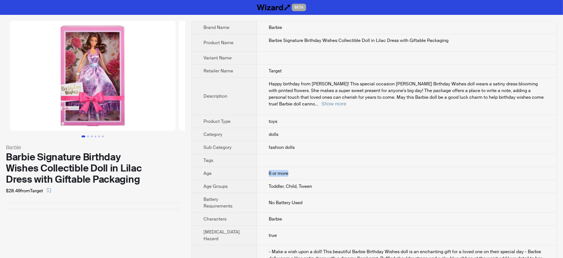
click at [283, 168] on td "6 or more" at bounding box center [407, 173] width 300 height 13
click at [153, 203] on div "Barbie Barbie Signature Birthday Wishes Collectible Doll in Lilac Dress with Gi…" at bounding box center [92, 115] width 185 height 200
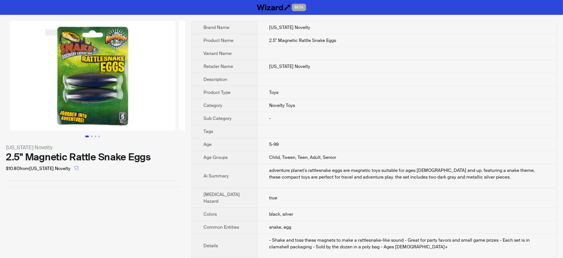
click at [116, 158] on div "2.5" Magnetic Rattle Snake Eggs" at bounding box center [93, 156] width 174 height 11
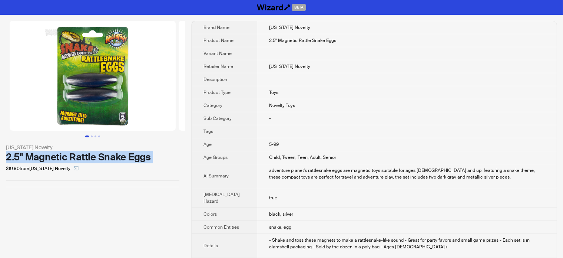
click at [116, 158] on div "2.5" Magnetic Rattle Snake Eggs" at bounding box center [93, 156] width 174 height 11
copy div "2.5" Magnetic Rattle Snake Eggs"
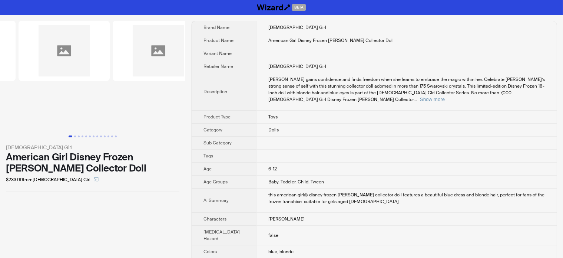
drag, startPoint x: 146, startPoint y: 75, endPoint x: 59, endPoint y: 91, distance: 88.7
click at [60, 91] on li at bounding box center [64, 76] width 94 height 110
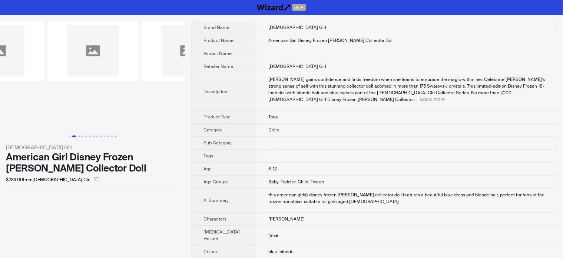
scroll to position [0, 48]
drag, startPoint x: 87, startPoint y: 76, endPoint x: 305, endPoint y: 0, distance: 231.2
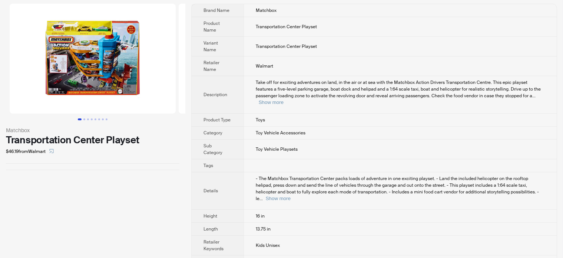
scroll to position [19, 0]
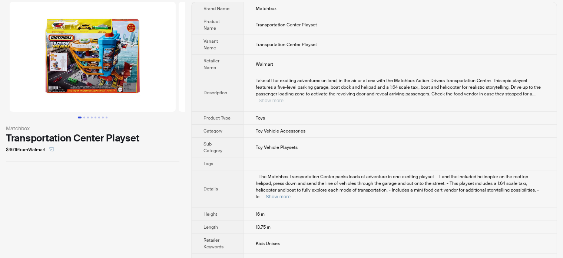
click at [284, 98] on button "Show more" at bounding box center [271, 101] width 25 height 6
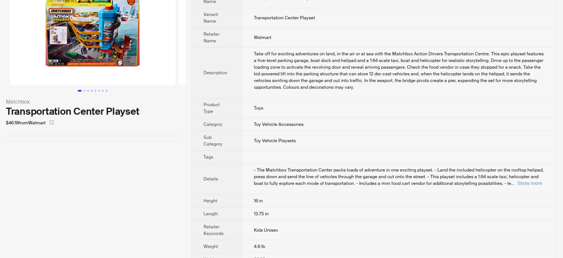
scroll to position [59, 0]
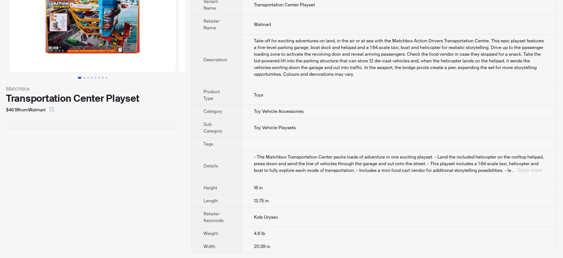
click at [524, 172] on button "Show more" at bounding box center [530, 170] width 25 height 6
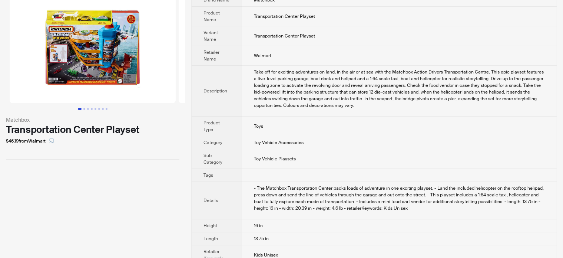
scroll to position [0, 0]
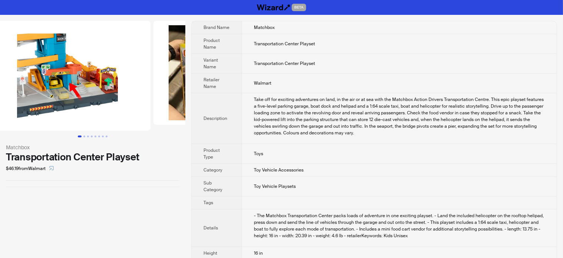
drag, startPoint x: 143, startPoint y: 92, endPoint x: 9, endPoint y: 88, distance: 134.3
click at [0, 88] on ul at bounding box center [92, 76] width 185 height 110
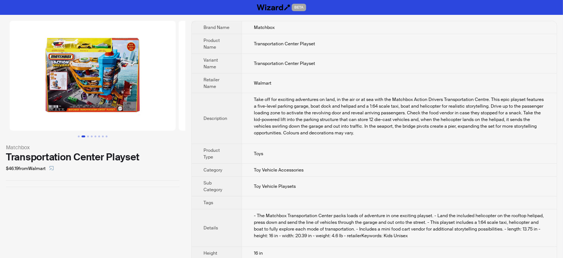
drag, startPoint x: 62, startPoint y: 93, endPoint x: 231, endPoint y: 108, distance: 169.7
click at [231, 108] on div "Matchbox Transportation Center Playset $46.19 from Walmart Brand Name Matchbox …" at bounding box center [281, 169] width 563 height 309
click at [95, 103] on img at bounding box center [93, 76] width 166 height 110
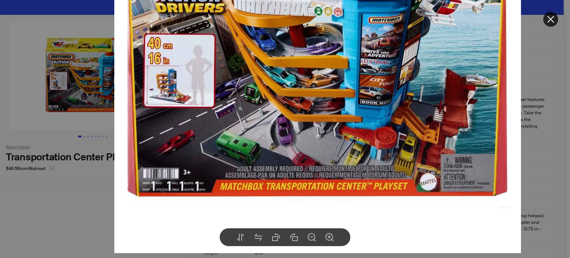
click at [44, 202] on div at bounding box center [285, 129] width 570 height 258
